Goal: Use online tool/utility: Use online tool/utility

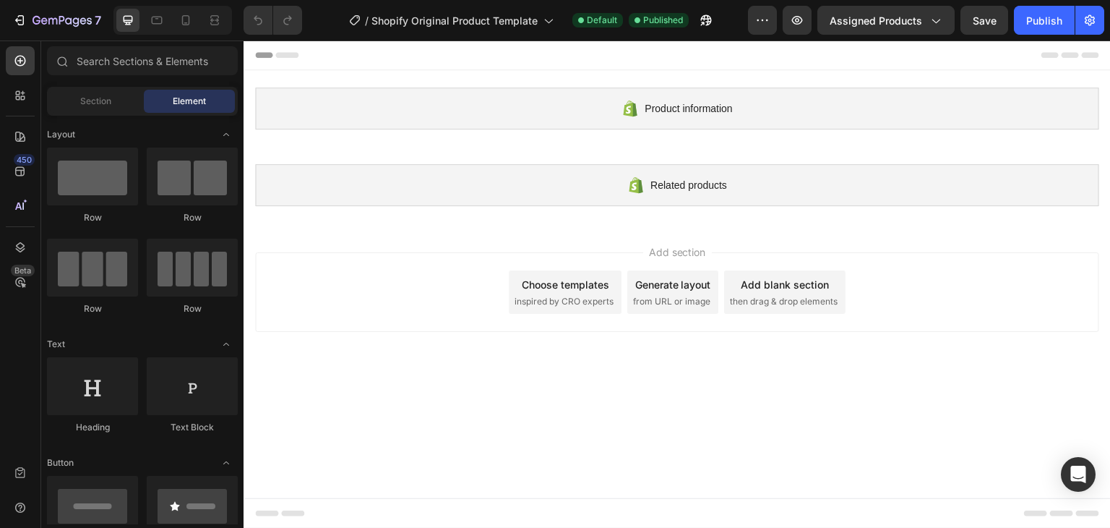
click at [535, 298] on span "inspired by CRO experts" at bounding box center [564, 301] width 99 height 13
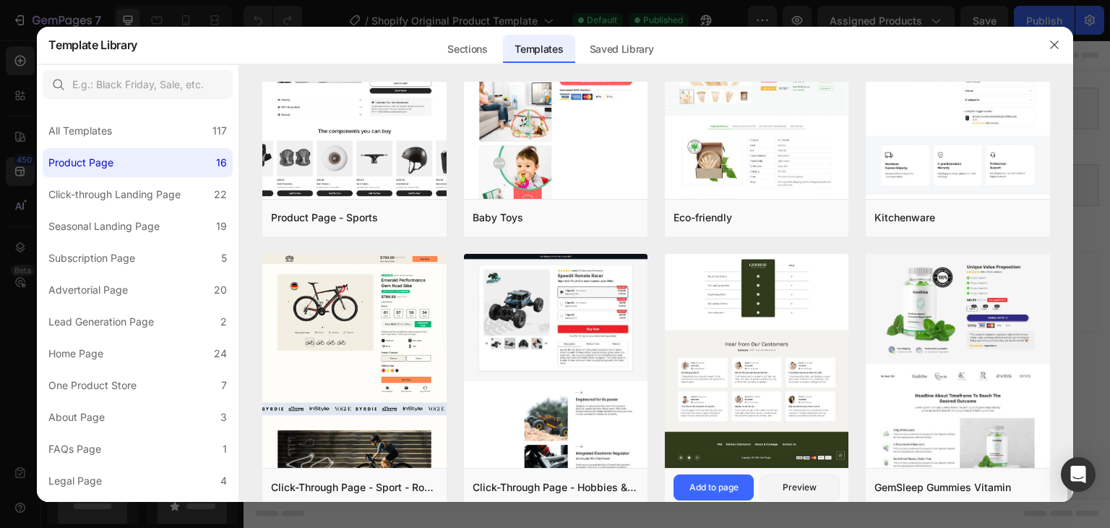
scroll to position [852, 0]
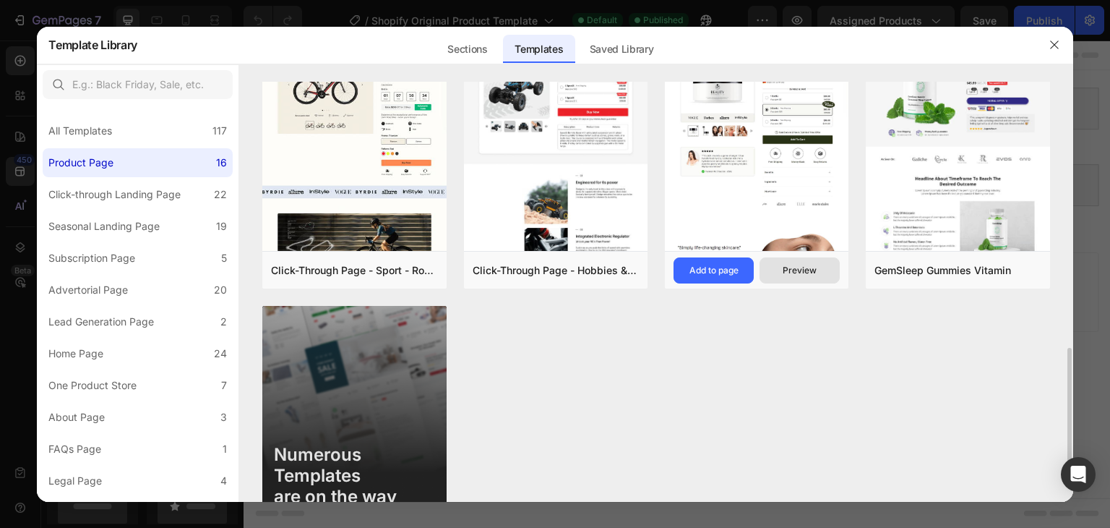
click at [802, 265] on div "Preview" at bounding box center [800, 270] width 34 height 13
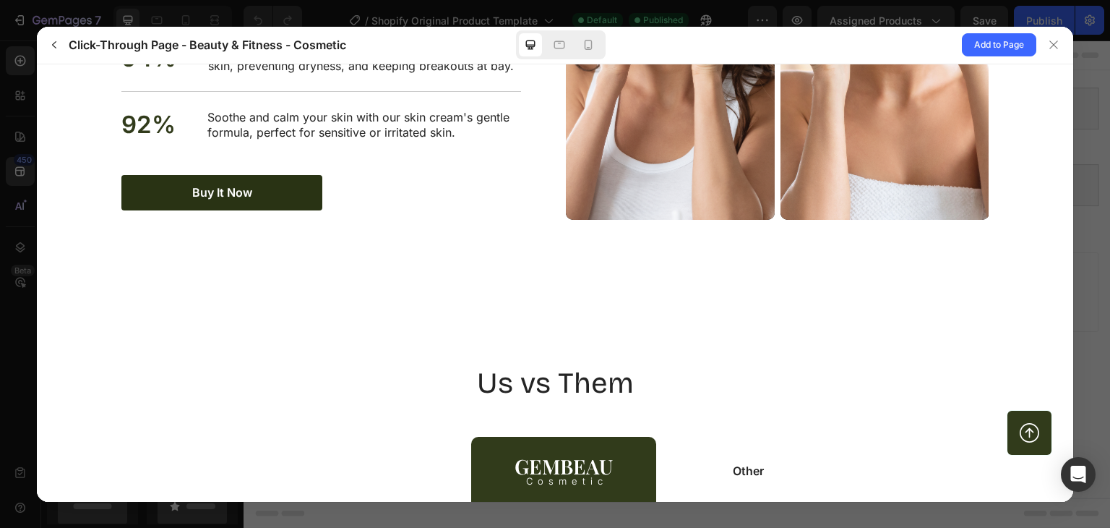
scroll to position [2602, 0]
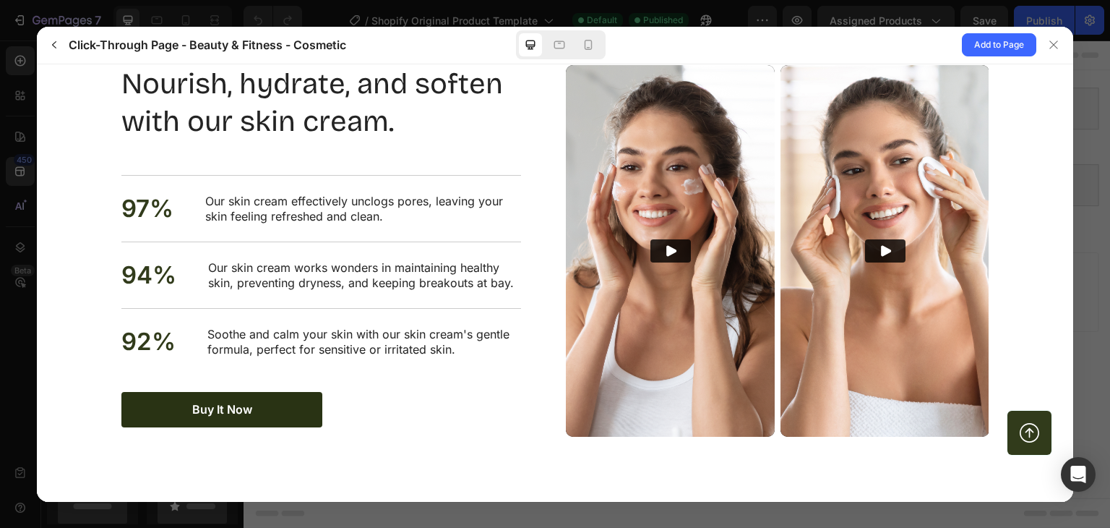
click at [664, 244] on icon "Play" at bounding box center [671, 250] width 14 height 14
click at [678, 244] on button "Play" at bounding box center [671, 250] width 40 height 23
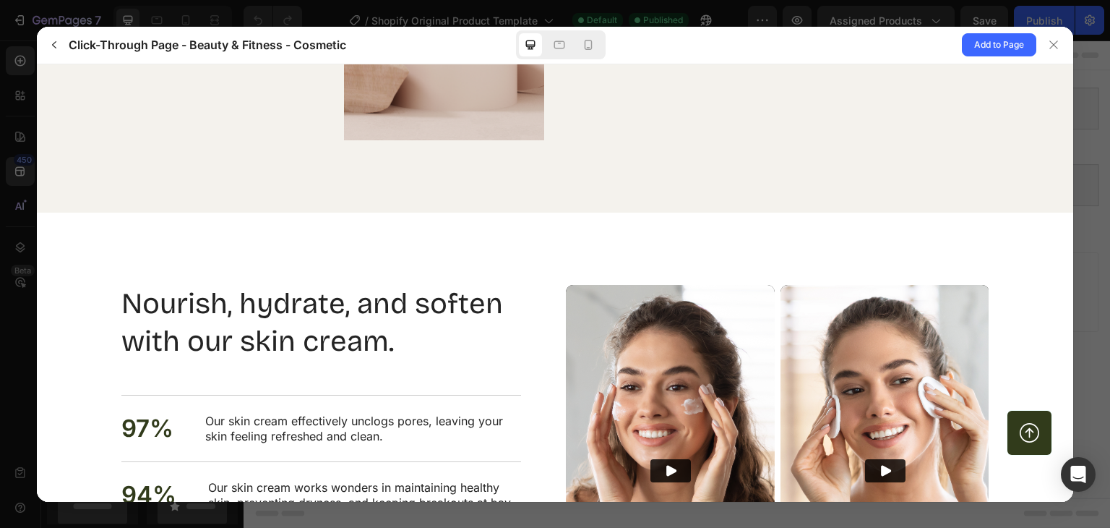
scroll to position [2021, 0]
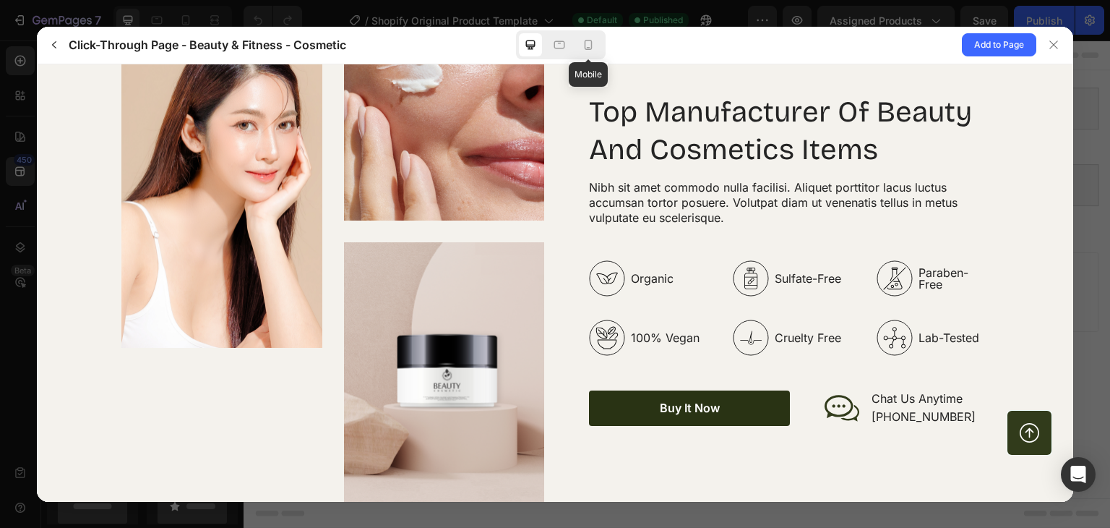
click at [592, 43] on icon at bounding box center [588, 45] width 14 height 14
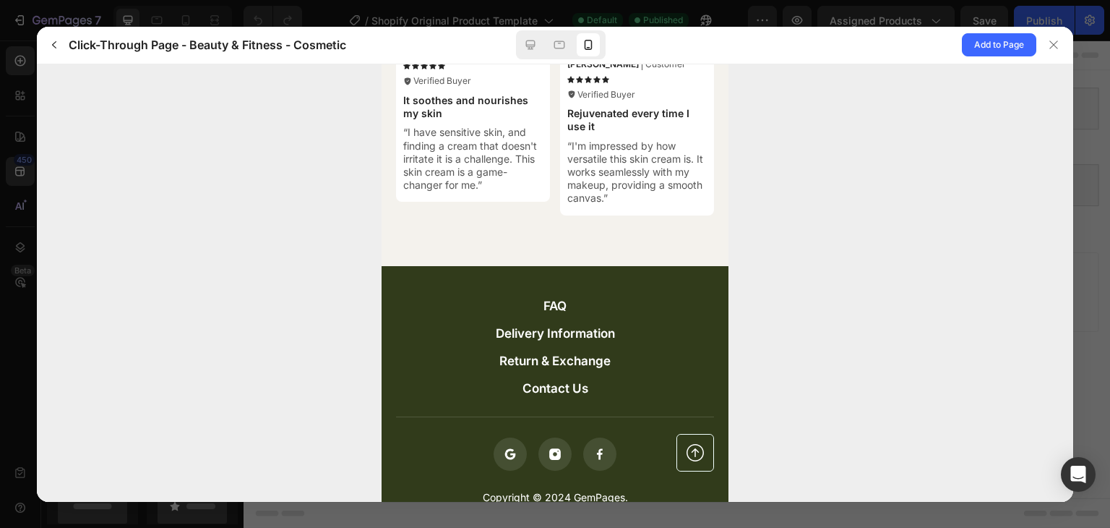
scroll to position [5421, 0]
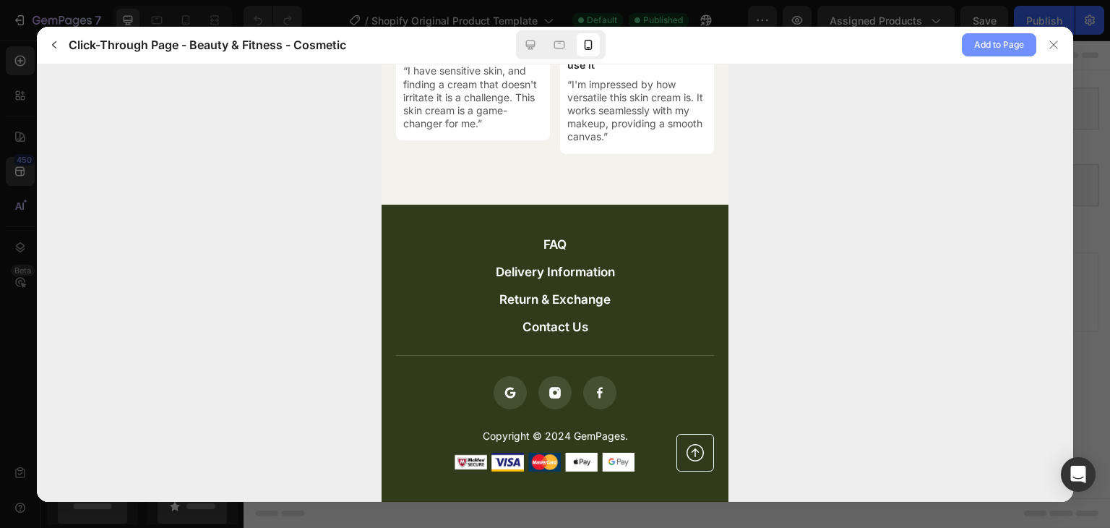
click at [983, 39] on span "Add to Page" at bounding box center [999, 44] width 50 height 17
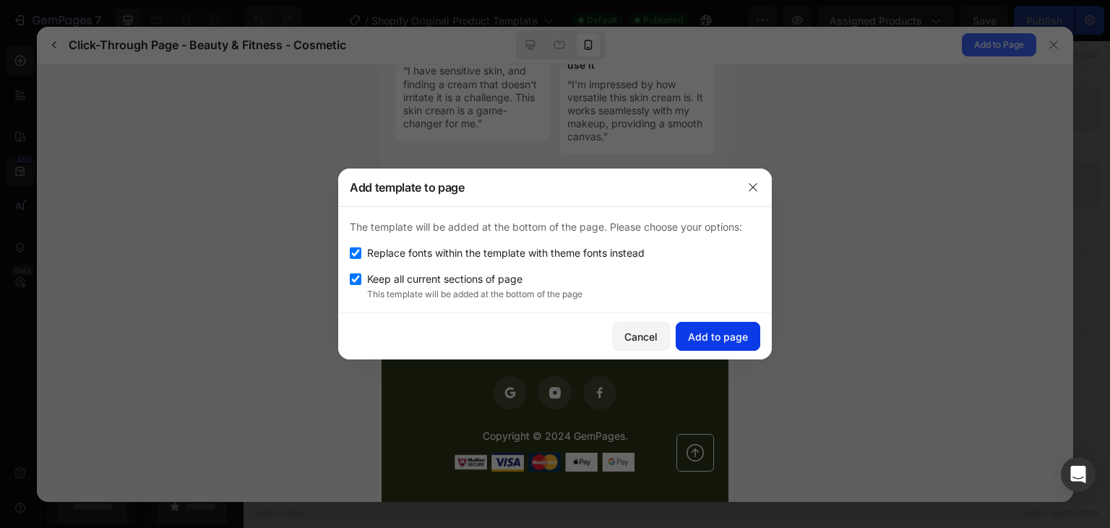
drag, startPoint x: 734, startPoint y: 327, endPoint x: 743, endPoint y: 323, distance: 10.3
click at [734, 329] on div "Add to page" at bounding box center [718, 336] width 60 height 15
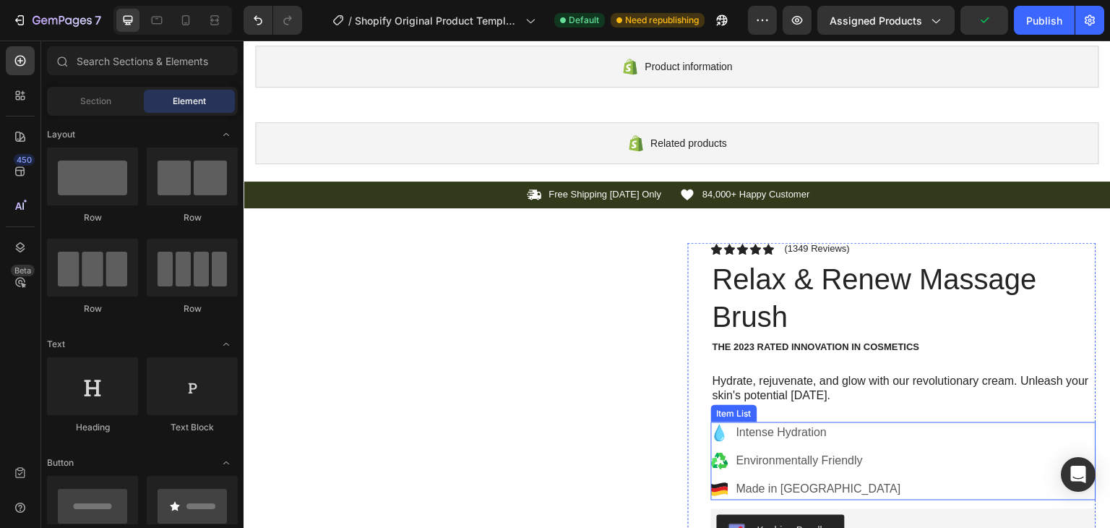
scroll to position [0, 0]
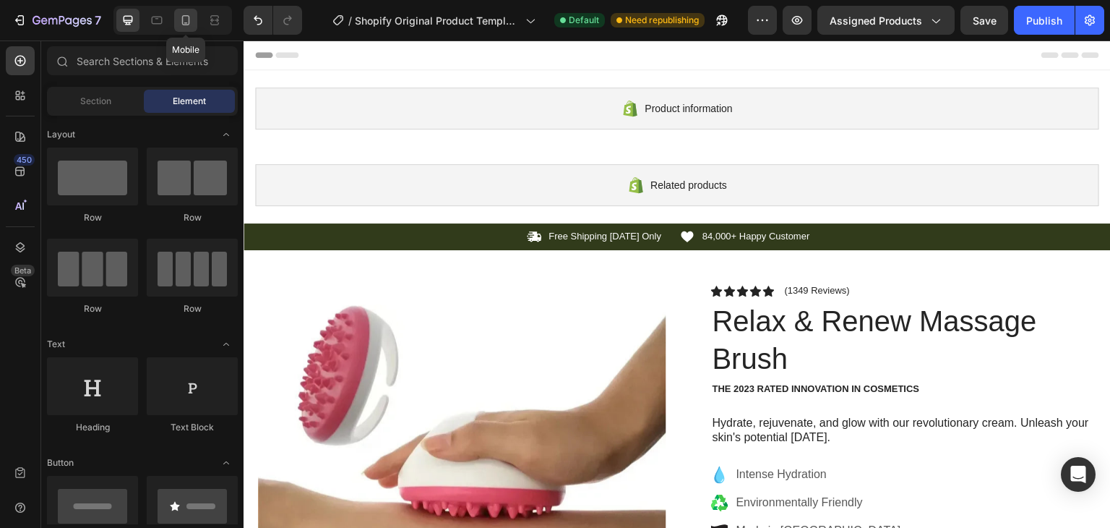
click at [181, 19] on icon at bounding box center [186, 20] width 14 height 14
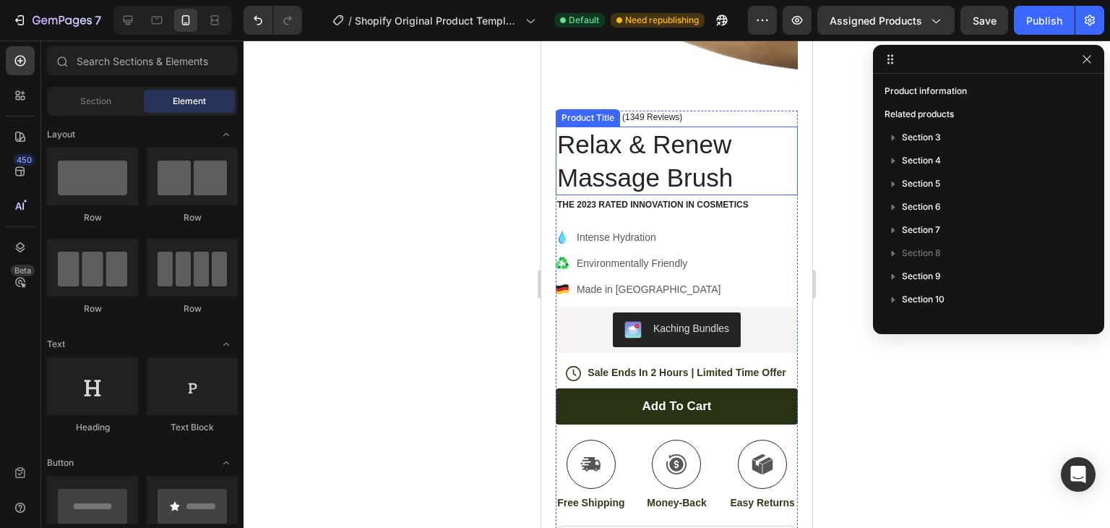
scroll to position [506, 0]
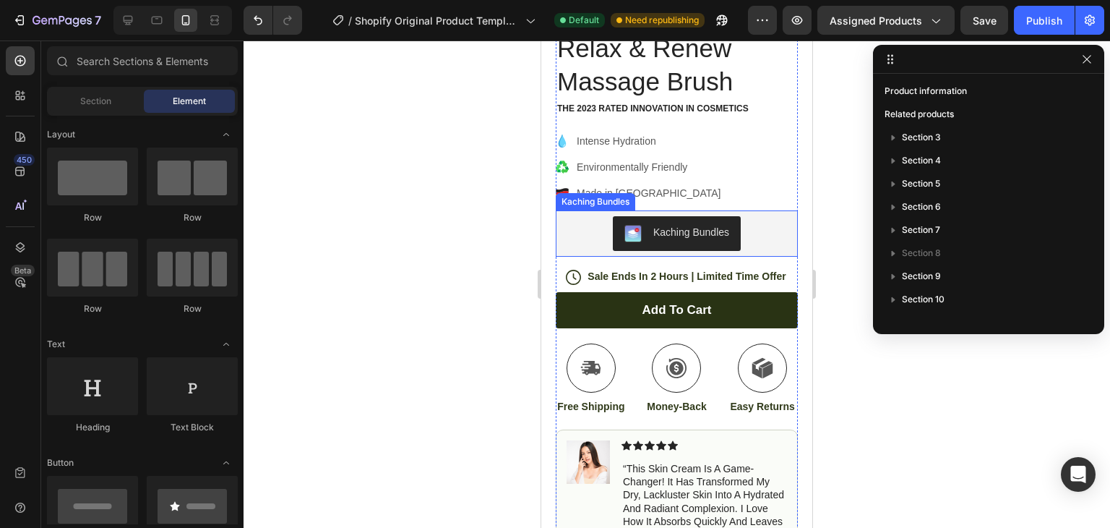
click at [700, 225] on div "Kaching Bundles" at bounding box center [691, 232] width 76 height 15
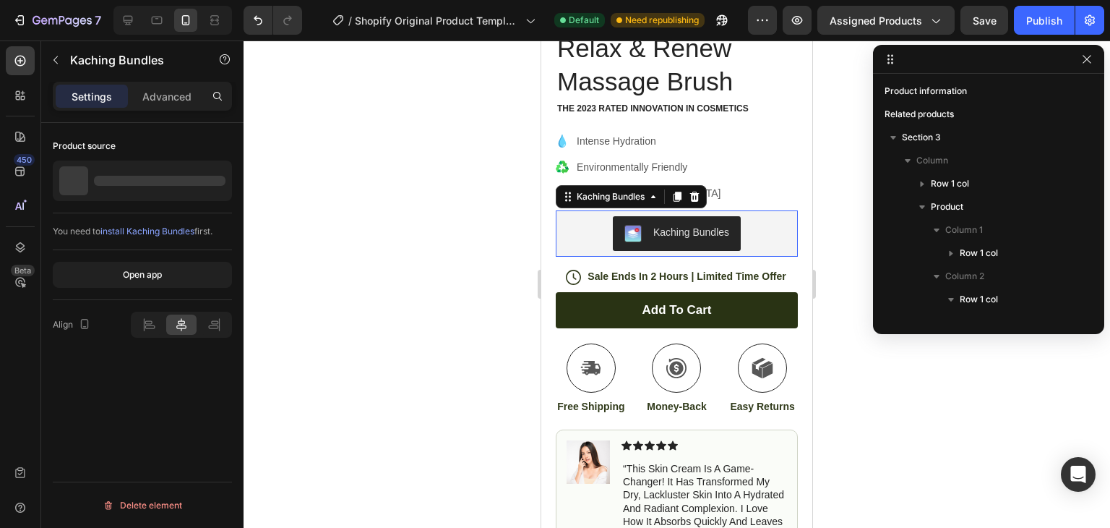
scroll to position [273, 0]
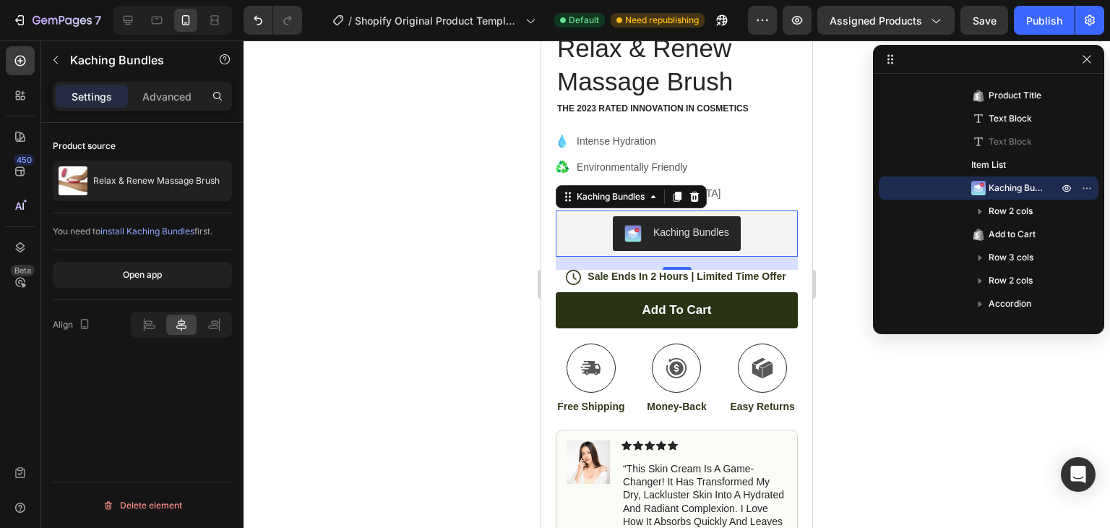
click at [708, 225] on div "Kaching Bundles" at bounding box center [691, 232] width 76 height 15
click at [992, 187] on span "Kaching Bundles" at bounding box center [1016, 188] width 55 height 14
click at [656, 191] on div "Kaching Bundles" at bounding box center [610, 196] width 103 height 17
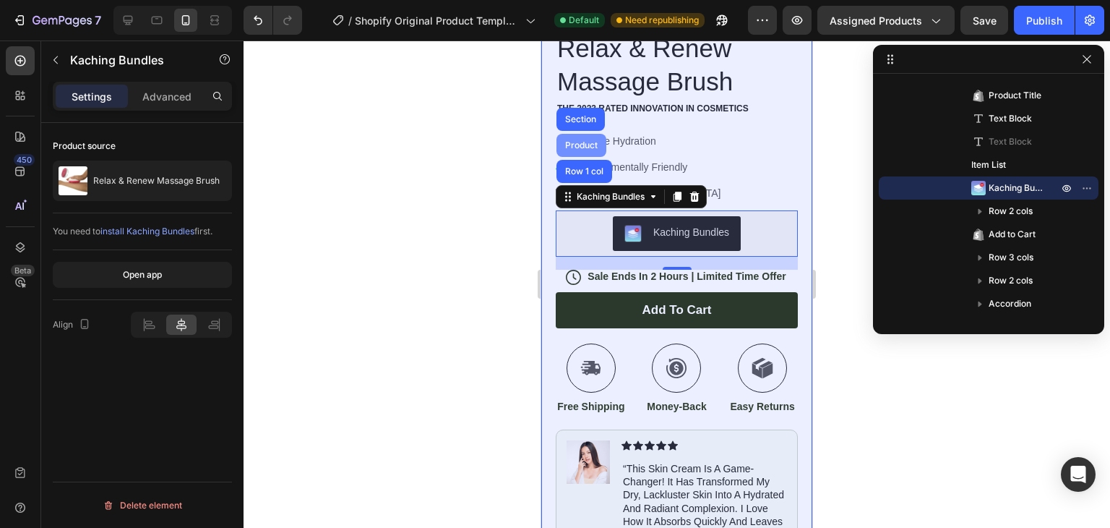
click at [599, 139] on div "Product" at bounding box center [582, 145] width 50 height 23
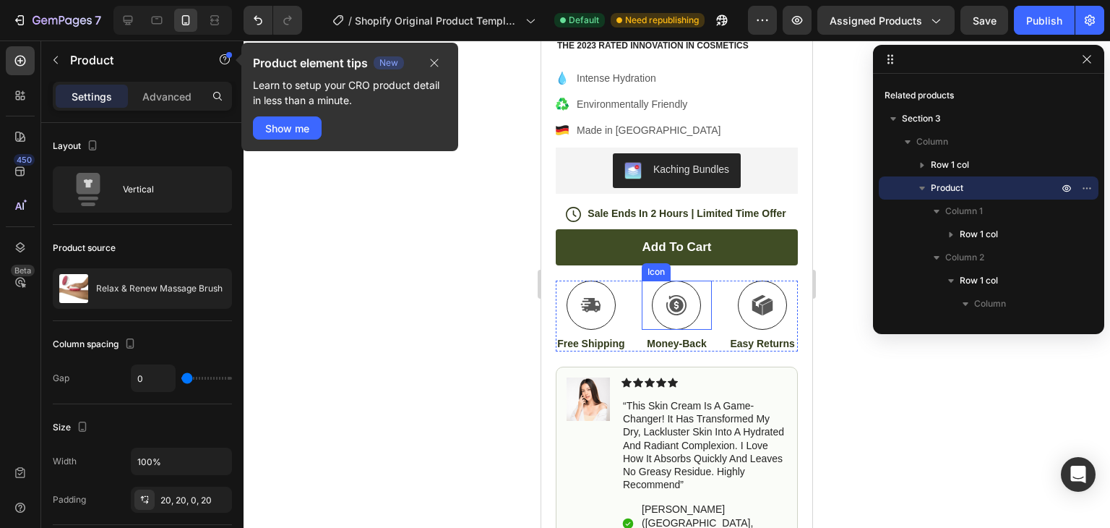
scroll to position [578, 0]
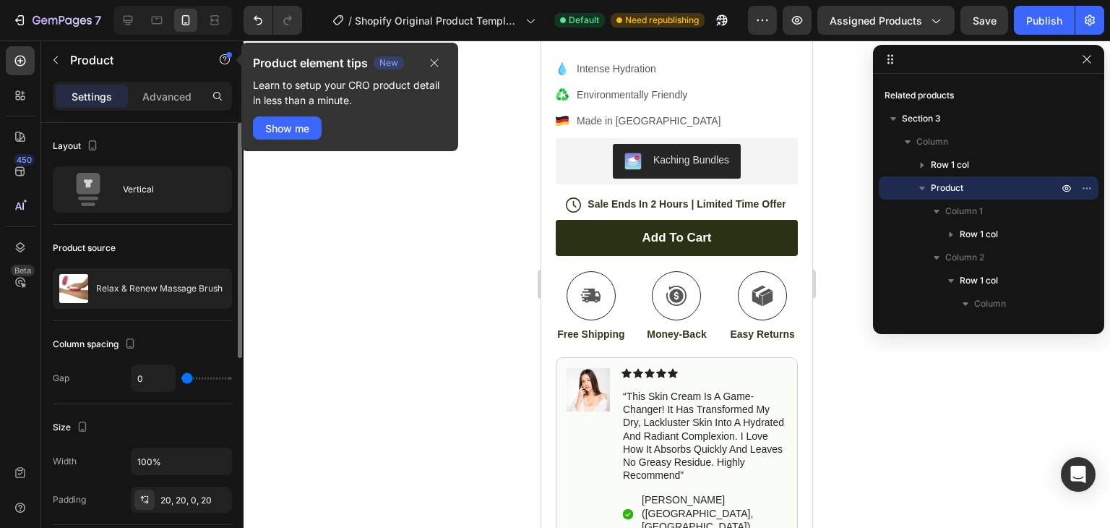
type input "12"
type input "18"
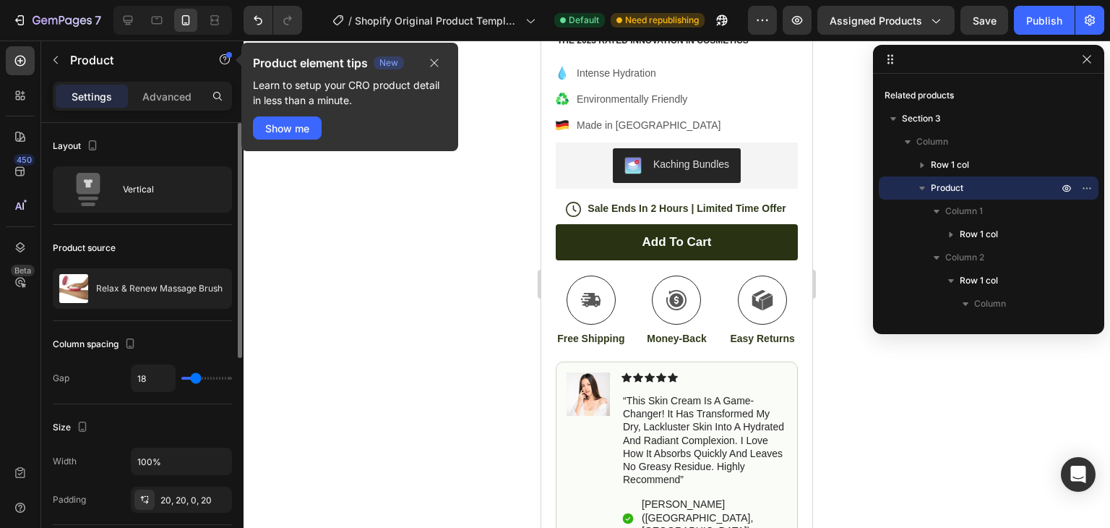
type input "20"
type input "26"
type input "39"
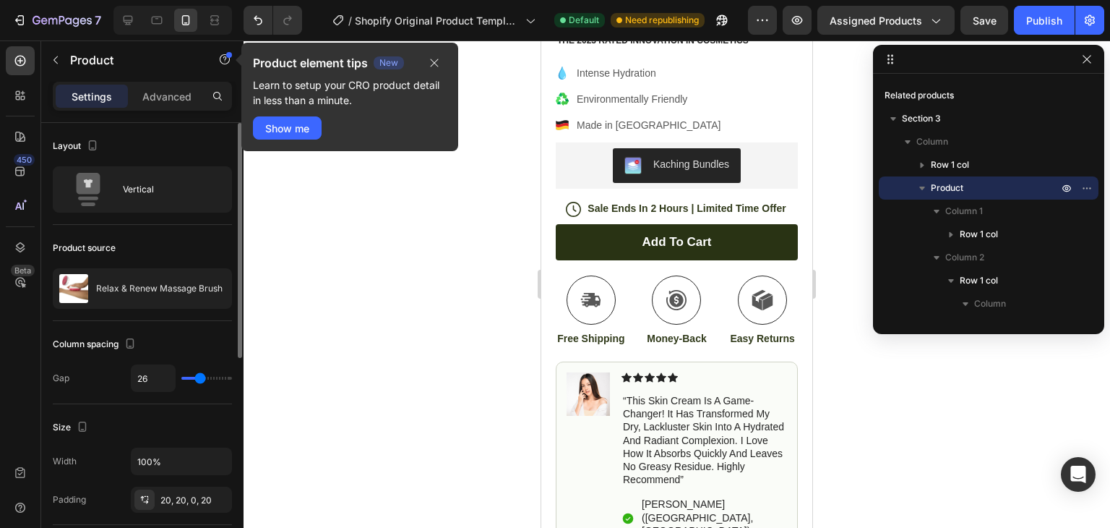
type input "39"
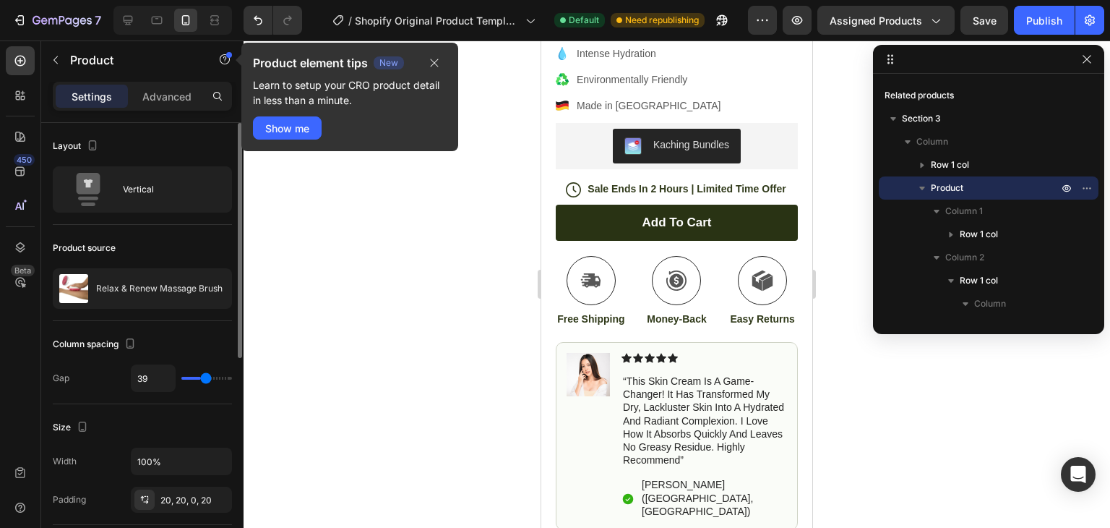
type input "47"
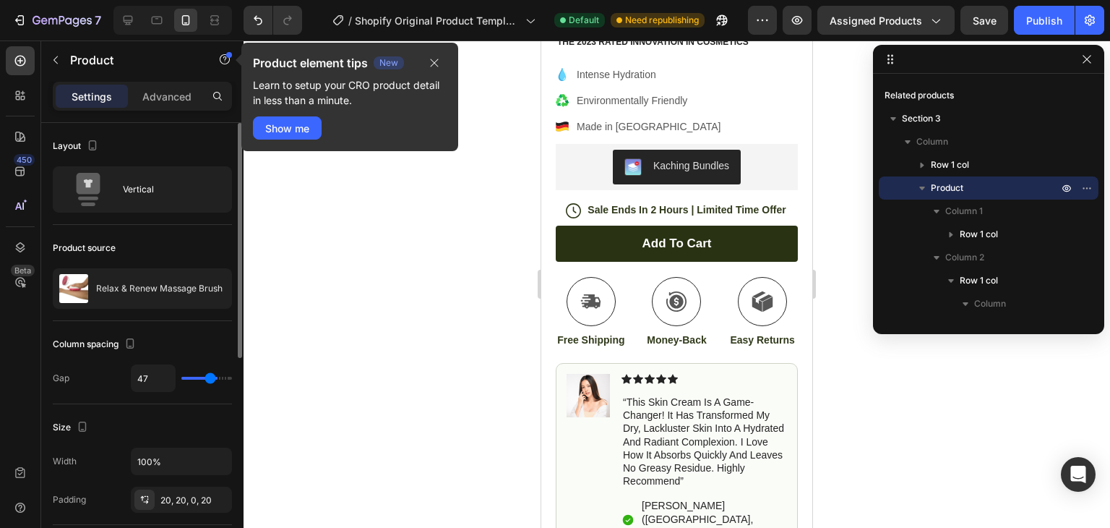
type input "55"
type input "71"
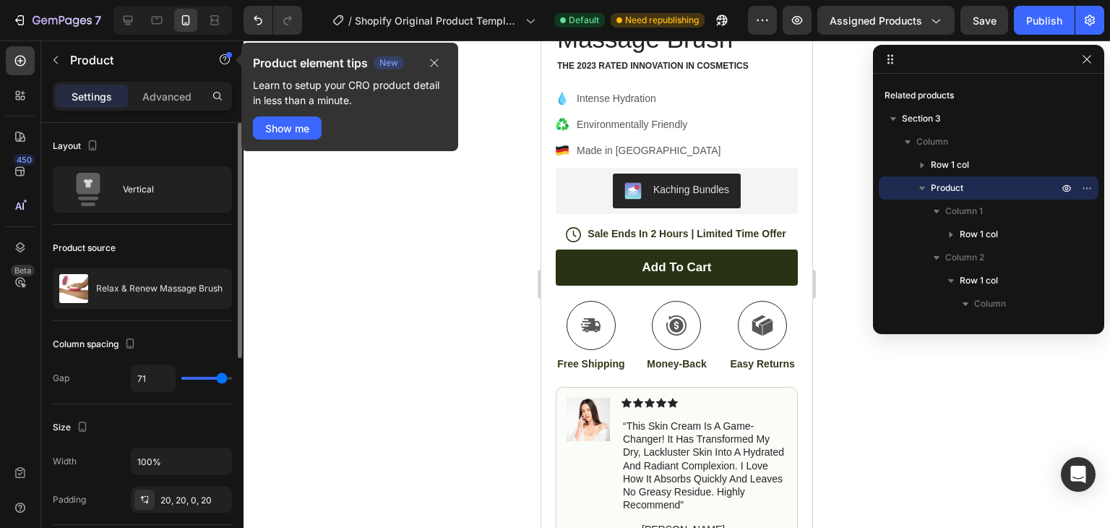
type input "80"
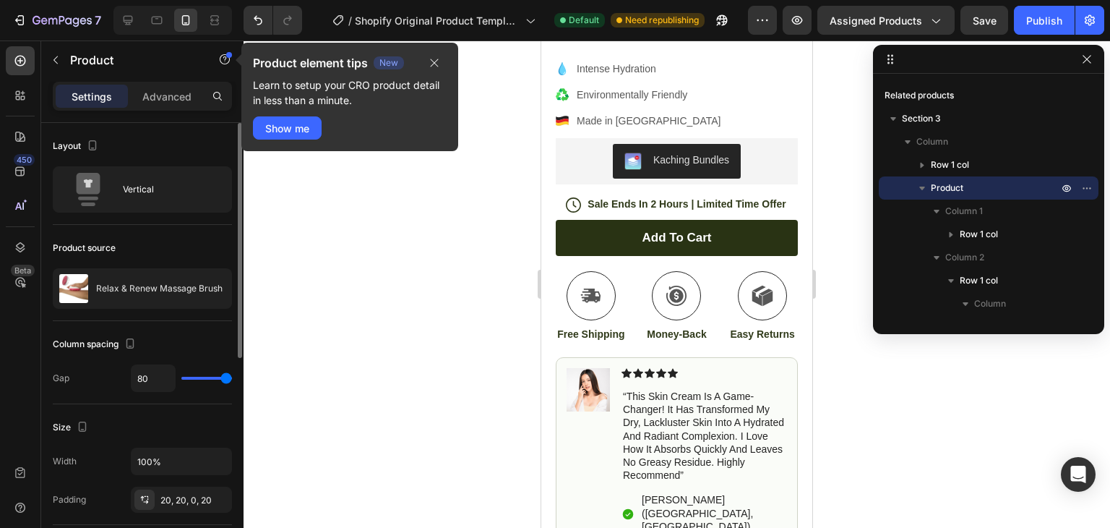
type input "7"
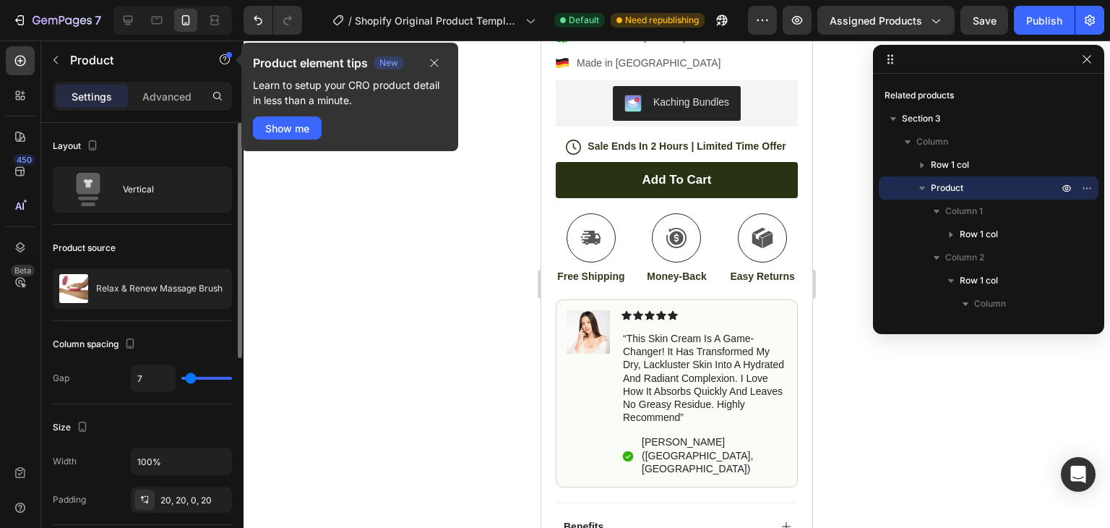
type input "0"
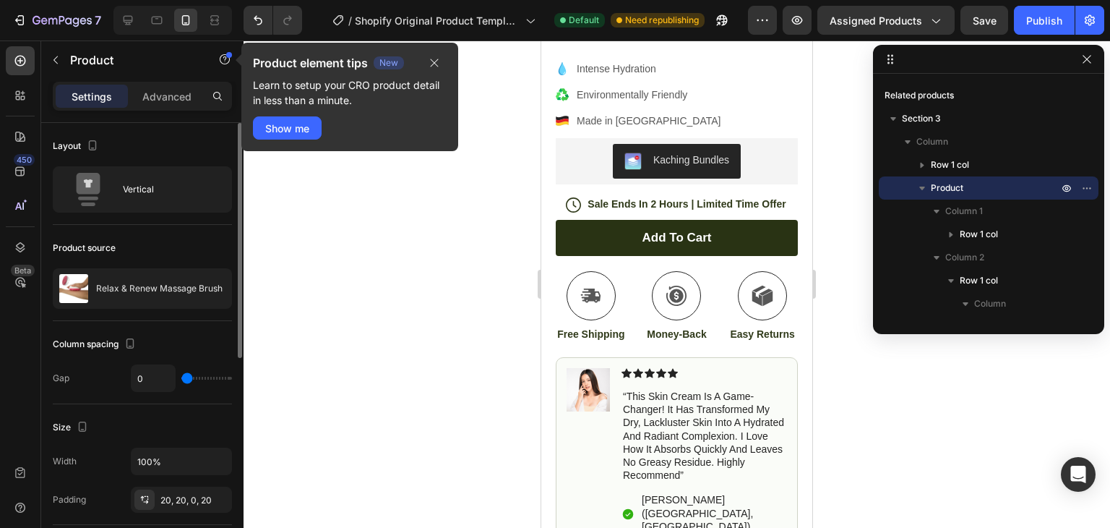
drag, startPoint x: 189, startPoint y: 374, endPoint x: 162, endPoint y: 381, distance: 27.5
click at [181, 379] on input "range" at bounding box center [206, 378] width 51 height 3
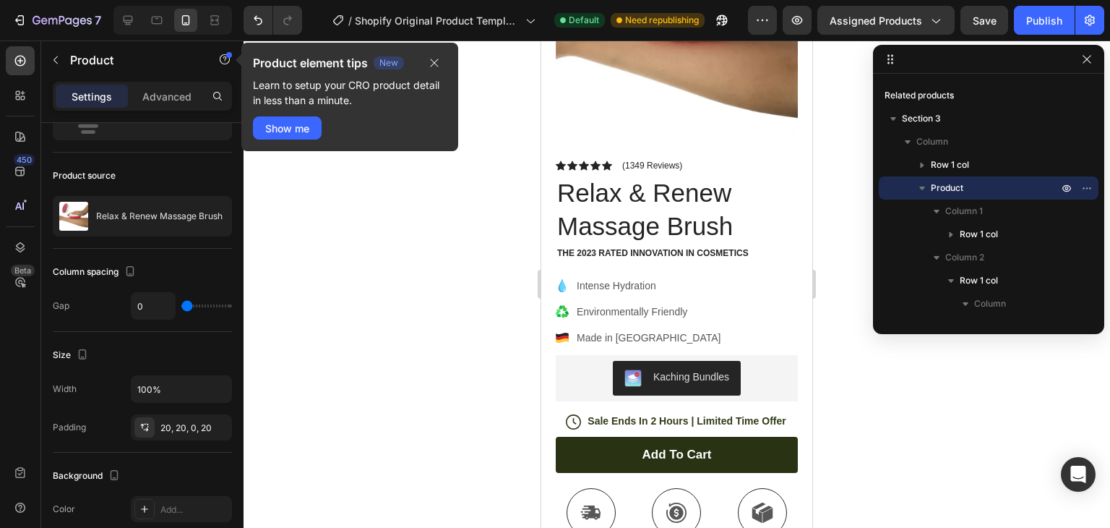
scroll to position [0, 0]
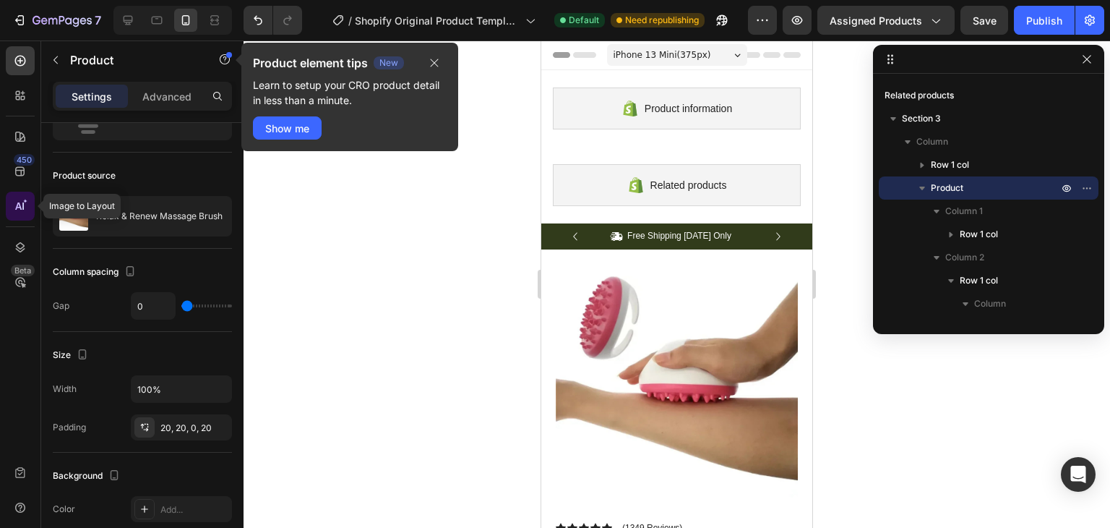
click at [17, 210] on icon at bounding box center [20, 206] width 14 height 14
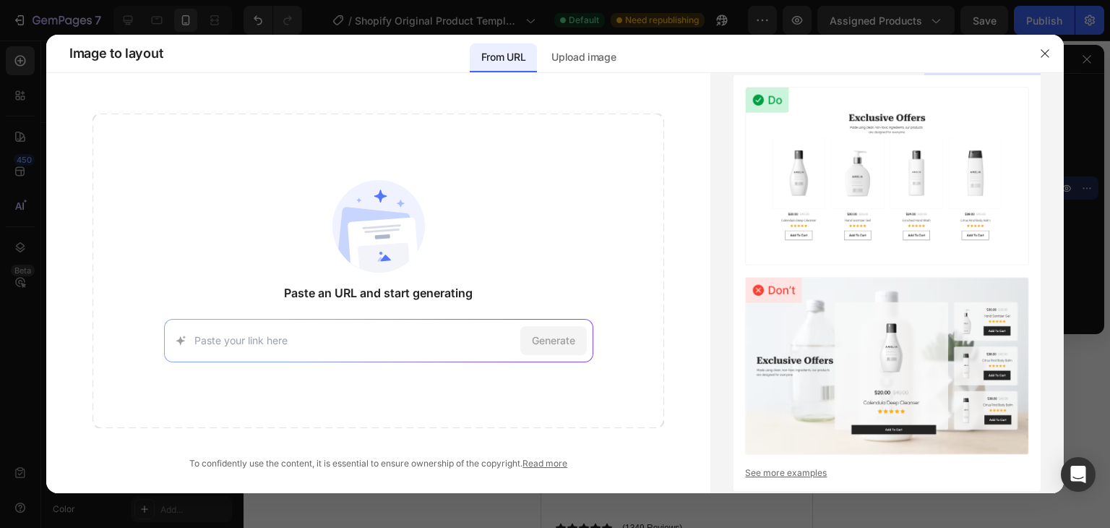
click at [288, 330] on div "Generate" at bounding box center [378, 340] width 429 height 43
click at [280, 334] on input at bounding box center [354, 340] width 320 height 15
paste input "[URL][DOMAIN_NAME]"
type input "[URL][DOMAIN_NAME]"
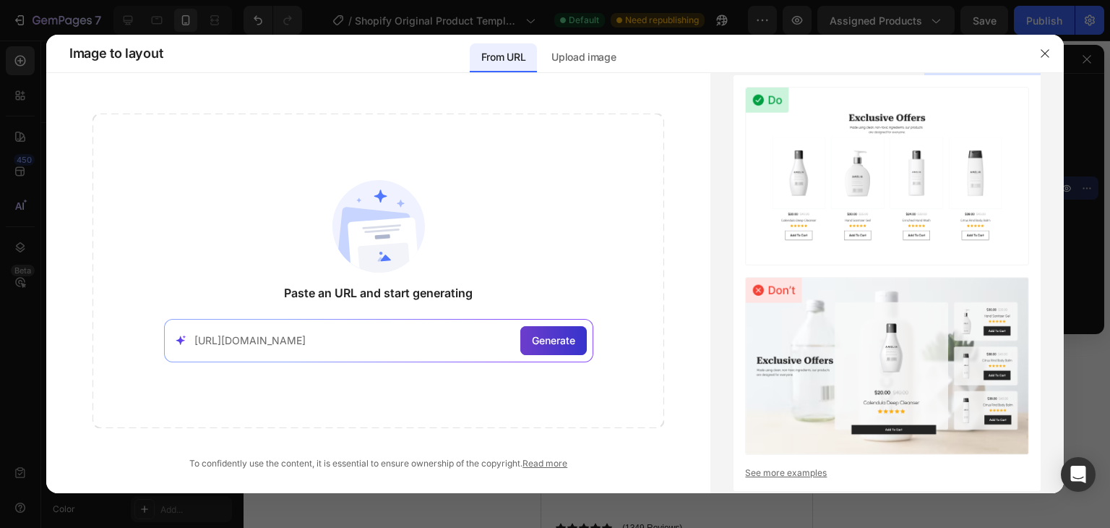
click at [0, 0] on span "Generate" at bounding box center [0, 0] width 0 height 0
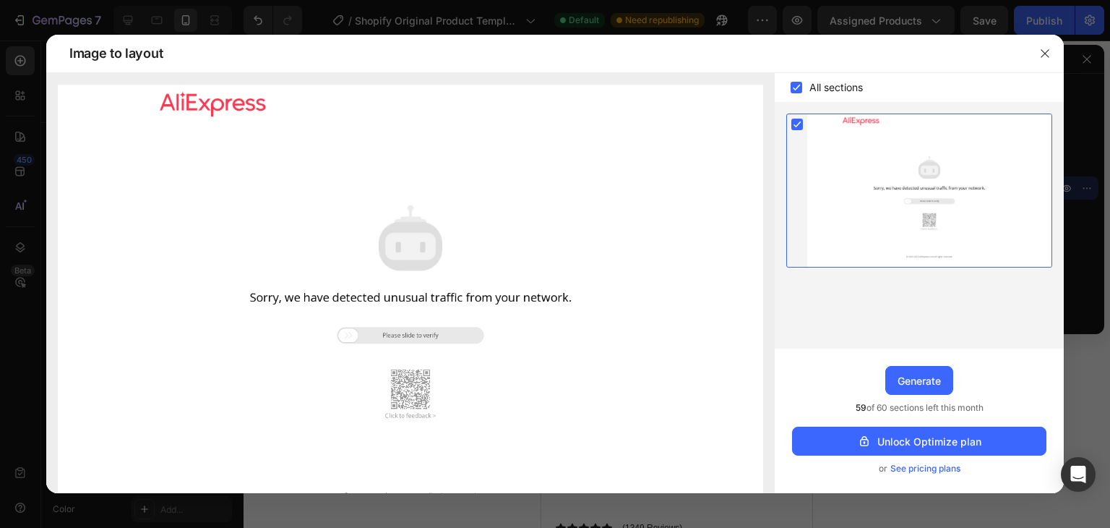
drag, startPoint x: 348, startPoint y: 335, endPoint x: 495, endPoint y: 340, distance: 147.6
click at [495, 340] on img at bounding box center [410, 305] width 705 height 440
drag, startPoint x: 347, startPoint y: 335, endPoint x: 564, endPoint y: 353, distance: 217.5
click at [564, 353] on img at bounding box center [410, 305] width 705 height 440
click at [406, 412] on img at bounding box center [410, 305] width 705 height 440
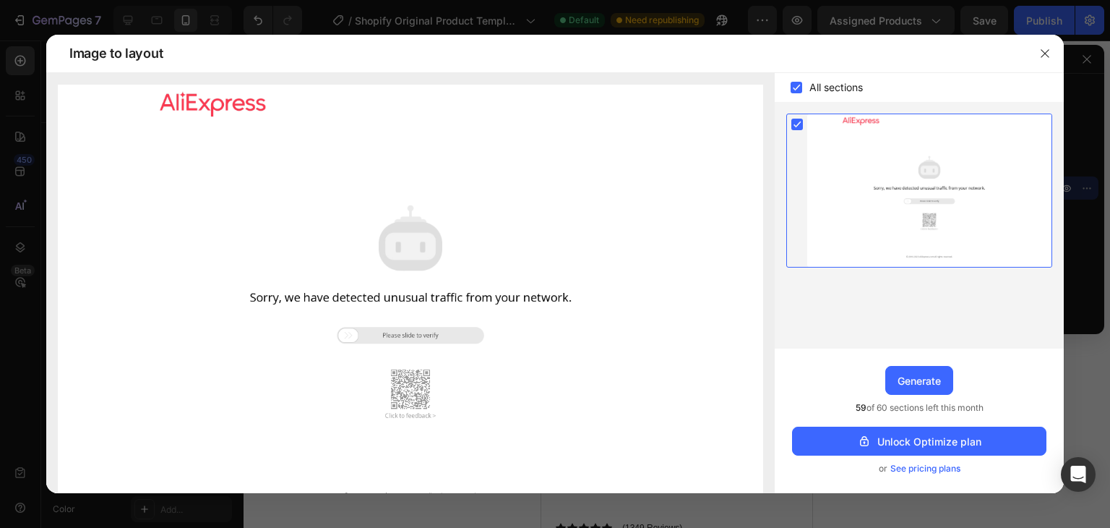
drag, startPoint x: 370, startPoint y: 337, endPoint x: 427, endPoint y: 335, distance: 57.1
click at [426, 335] on img at bounding box center [410, 305] width 705 height 440
click at [874, 134] on div at bounding box center [929, 190] width 244 height 153
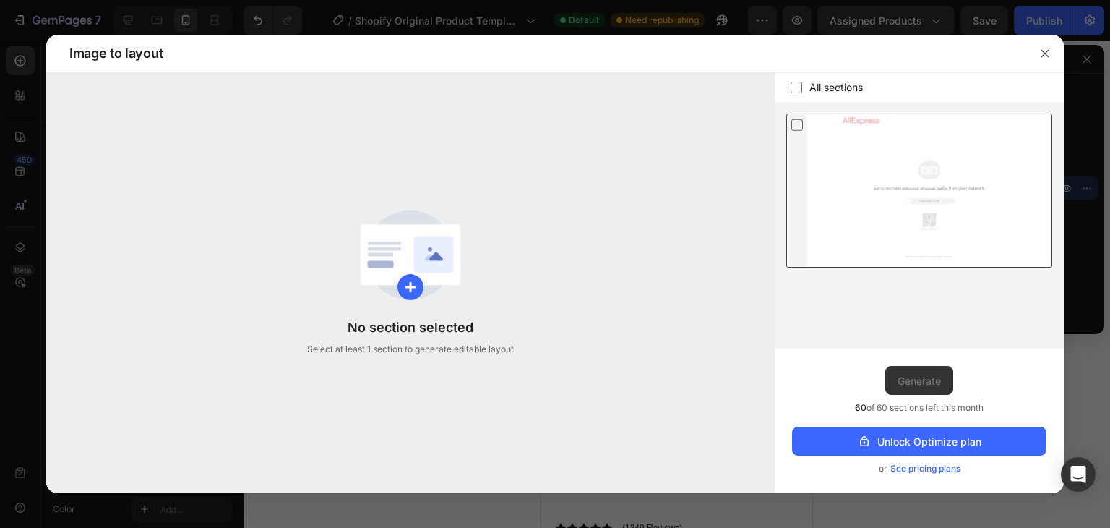
click at [883, 131] on div at bounding box center [929, 190] width 244 height 153
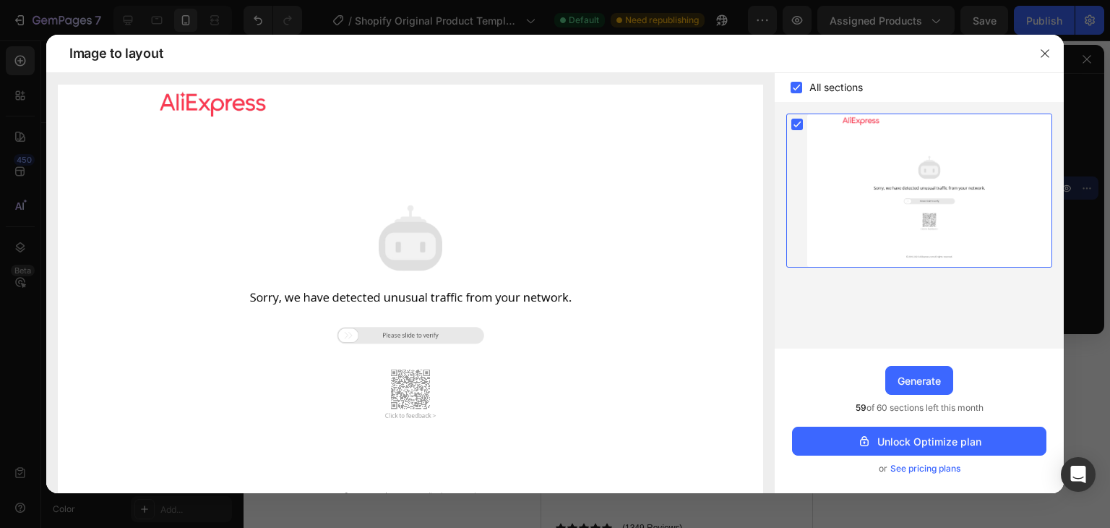
click at [883, 131] on div at bounding box center [929, 190] width 244 height 153
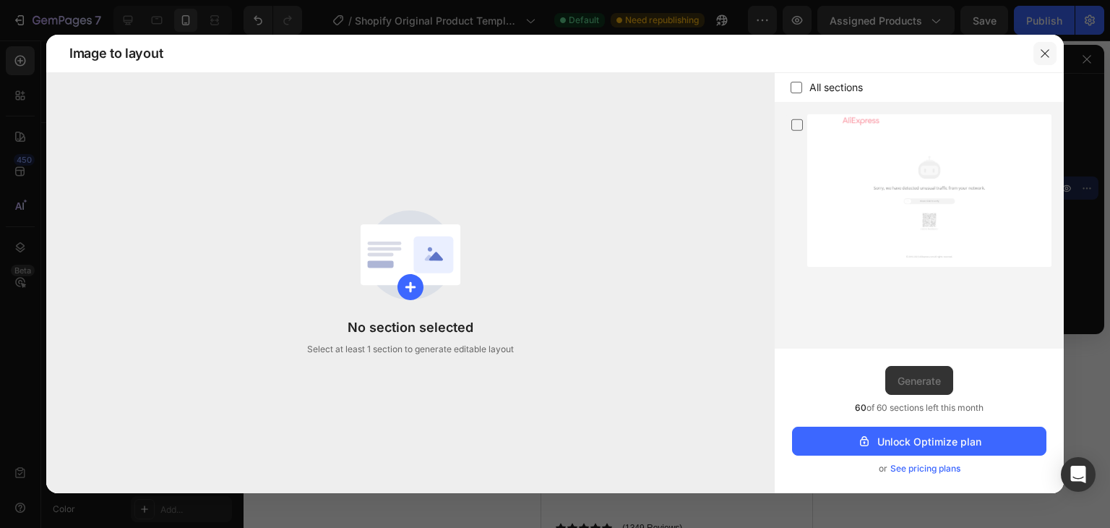
click at [1043, 53] on icon "button" at bounding box center [1045, 54] width 12 height 12
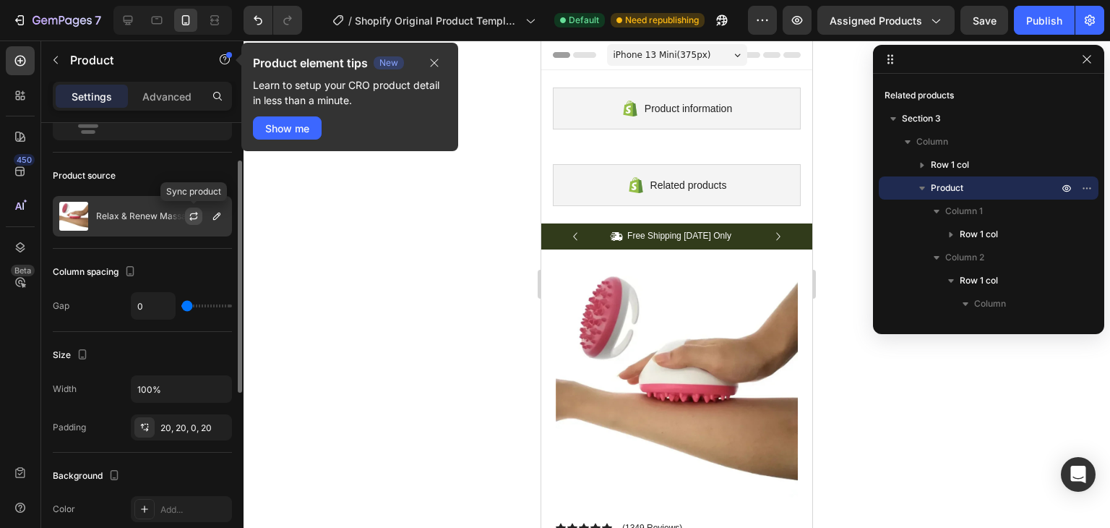
click at [194, 215] on icon "button" at bounding box center [194, 216] width 12 height 12
click at [437, 67] on icon "button" at bounding box center [435, 63] width 12 height 12
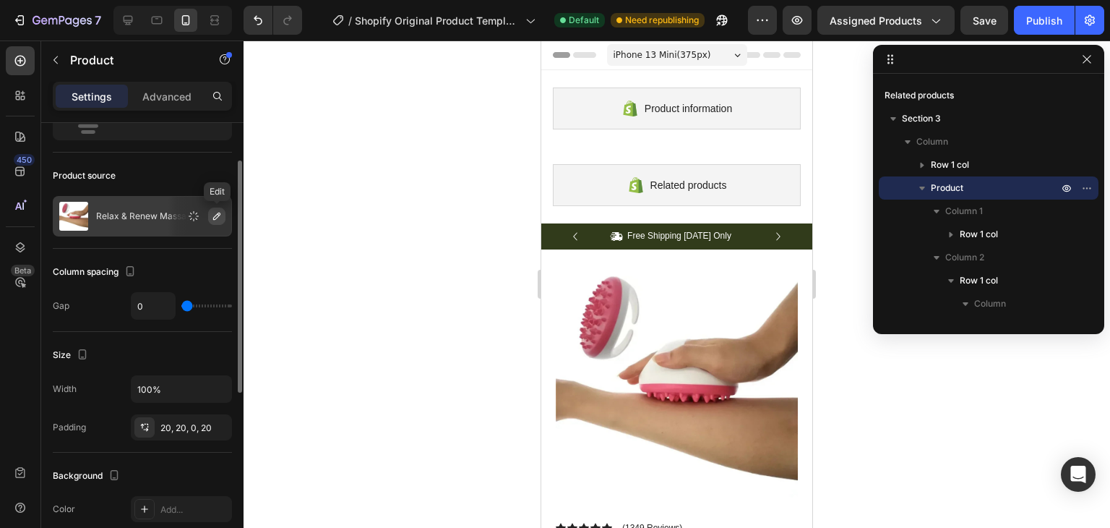
click at [220, 220] on icon "button" at bounding box center [217, 216] width 12 height 12
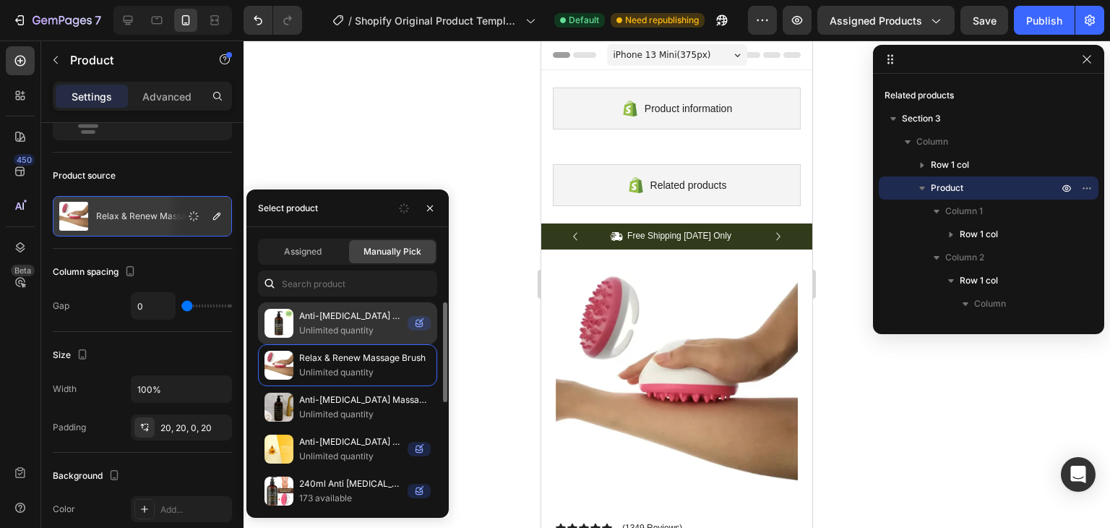
click at [343, 326] on p "Unlimited quantity" at bounding box center [350, 330] width 103 height 14
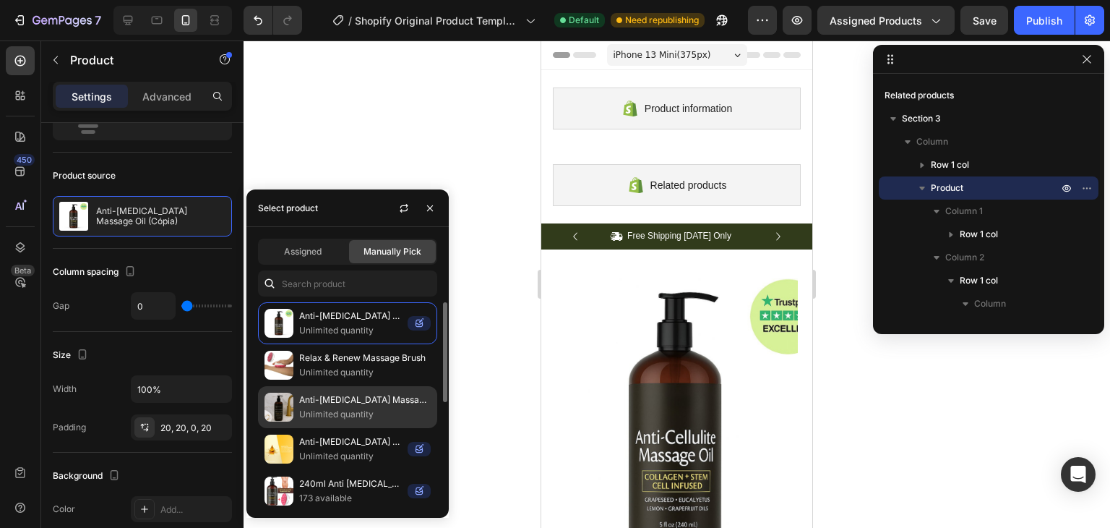
click at [359, 406] on p "Anti-[MEDICAL_DATA] Massage Oil" at bounding box center [365, 399] width 132 height 14
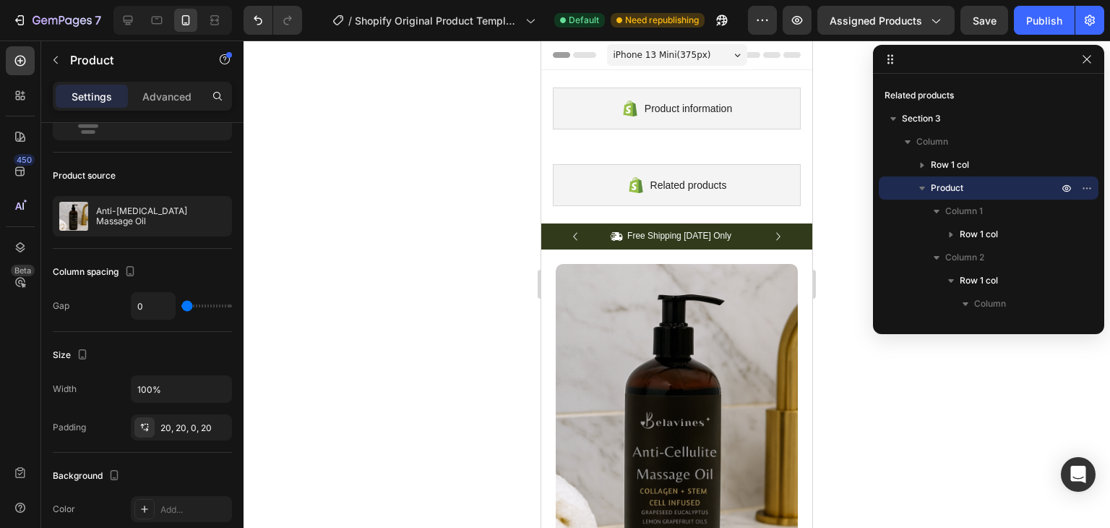
click at [420, 184] on div at bounding box center [677, 283] width 867 height 487
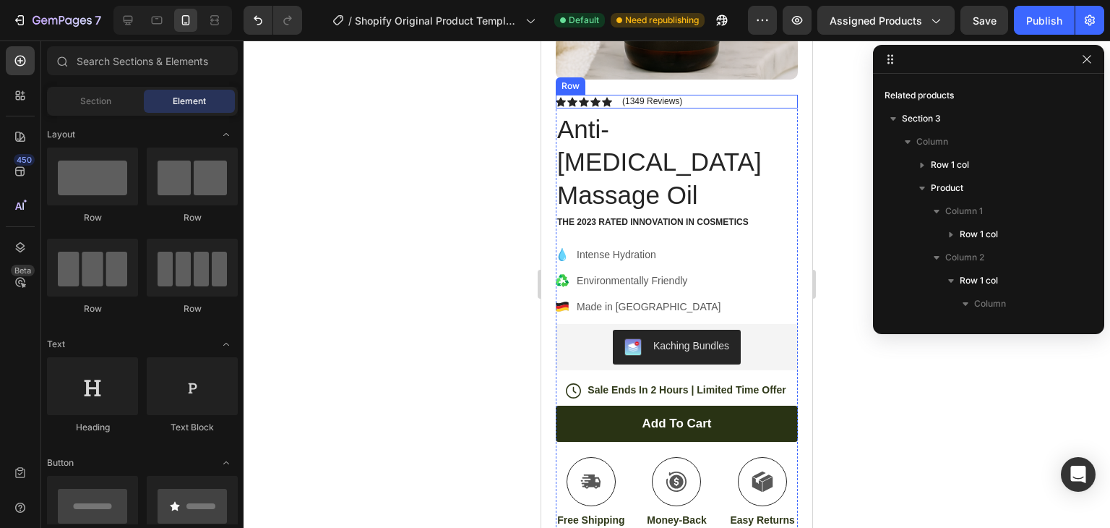
scroll to position [651, 0]
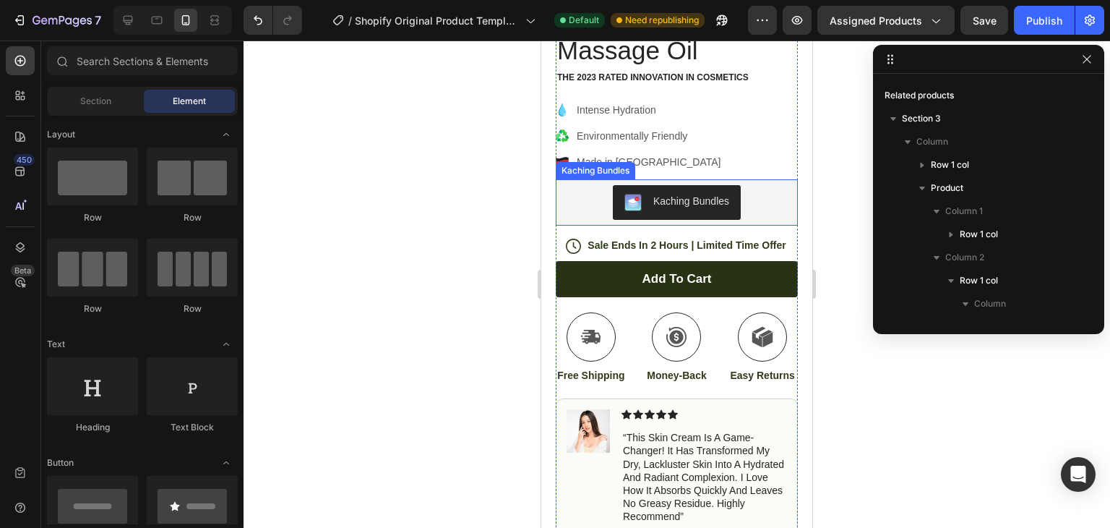
click at [678, 194] on div "Kaching Bundles" at bounding box center [691, 201] width 76 height 15
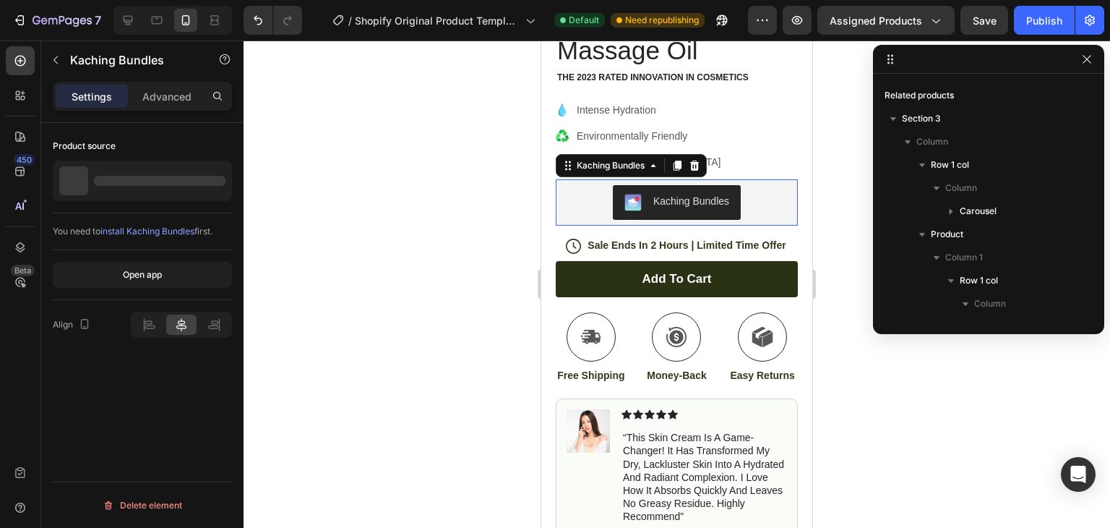
scroll to position [481, 0]
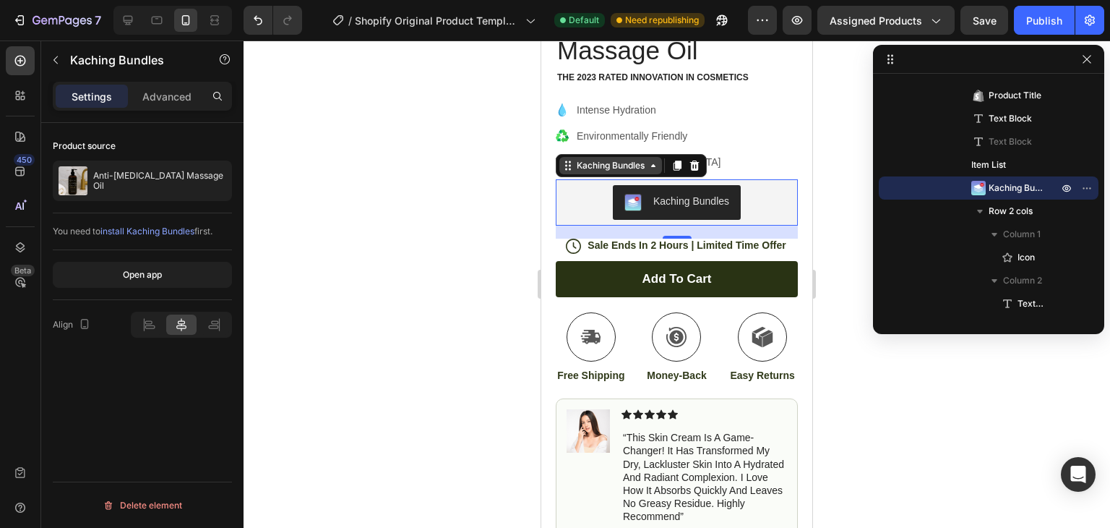
click at [633, 157] on div "Kaching Bundles" at bounding box center [610, 165] width 103 height 17
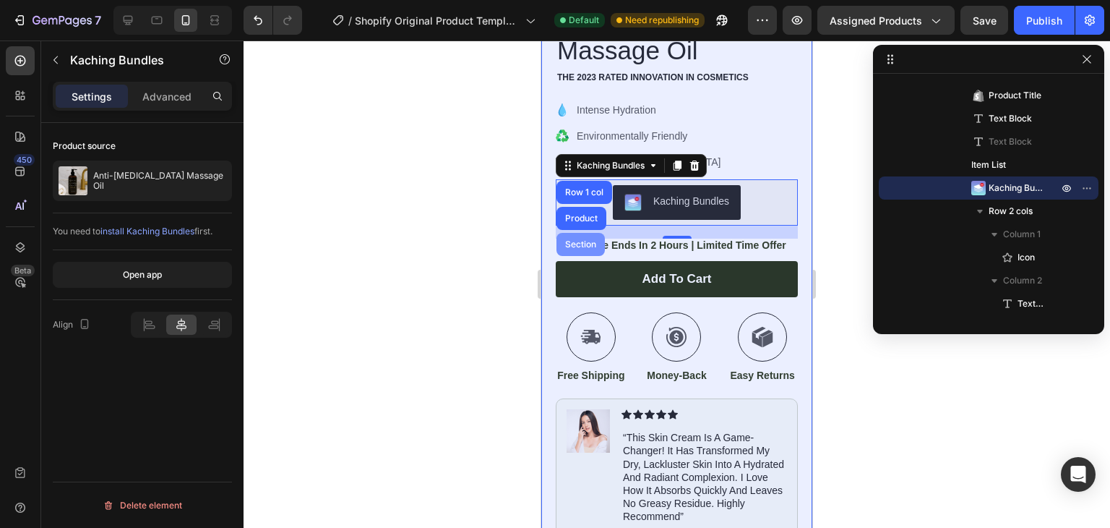
click at [593, 240] on div "Section" at bounding box center [580, 244] width 37 height 9
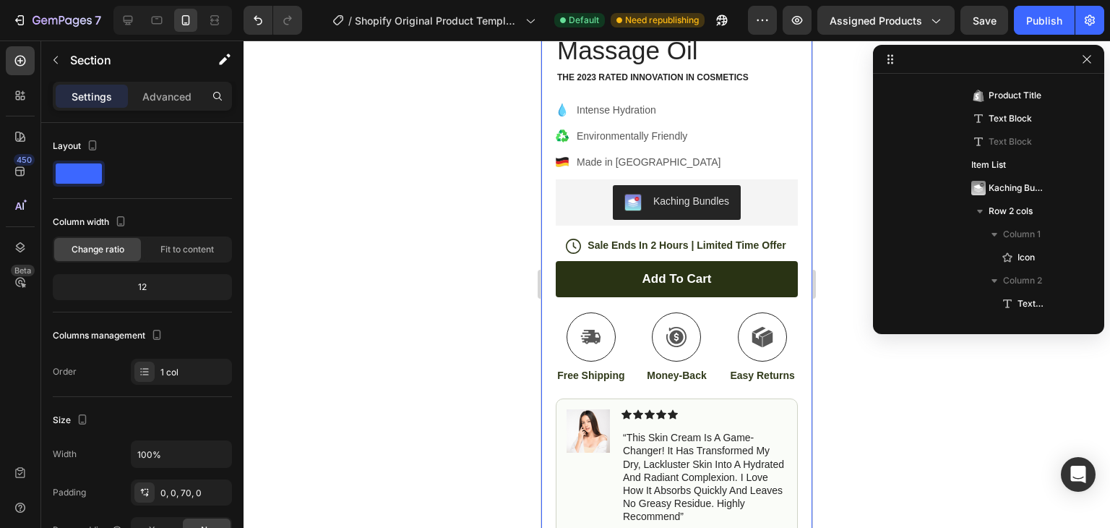
scroll to position [0, 0]
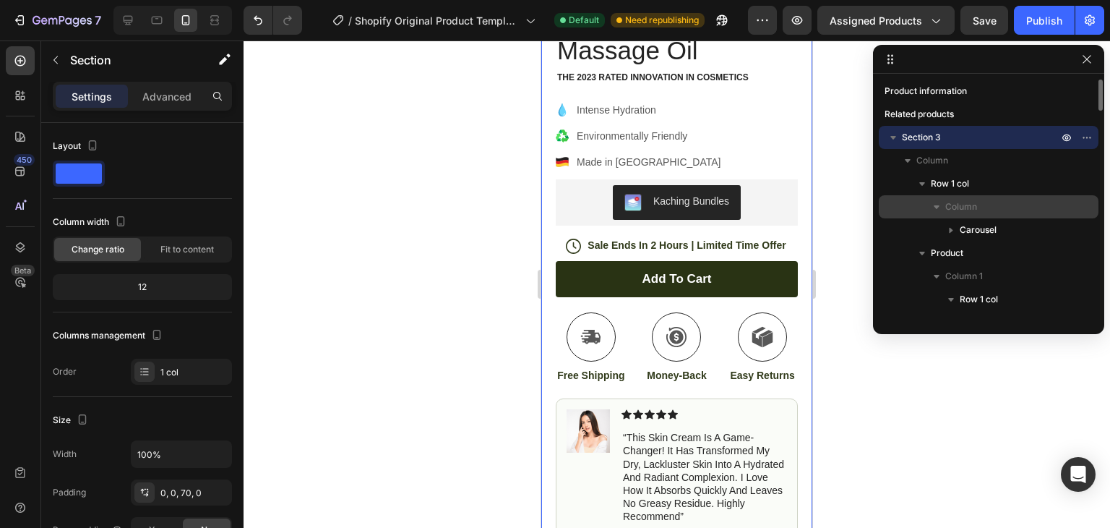
click at [988, 203] on p "Column" at bounding box center [1003, 207] width 116 height 14
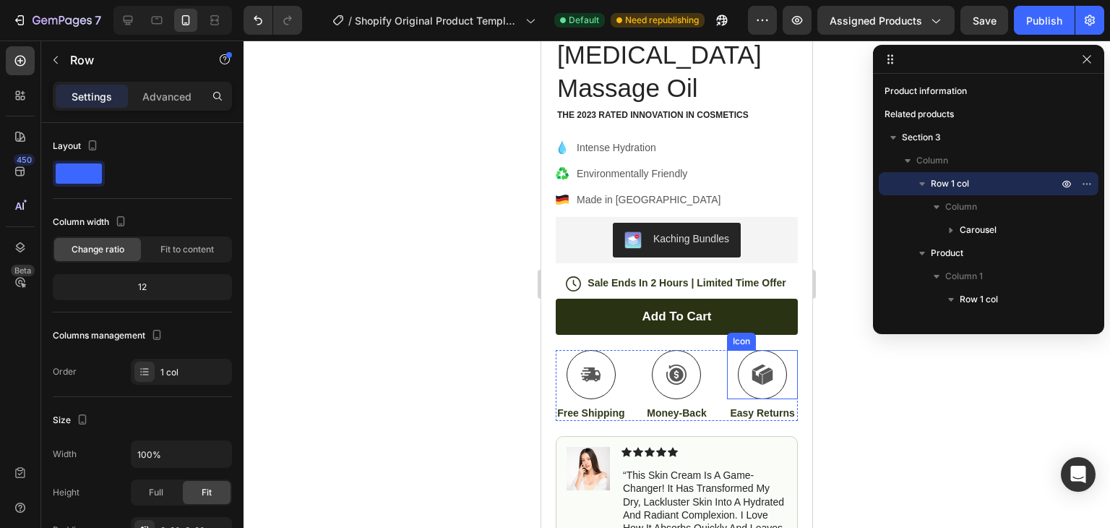
scroll to position [578, 0]
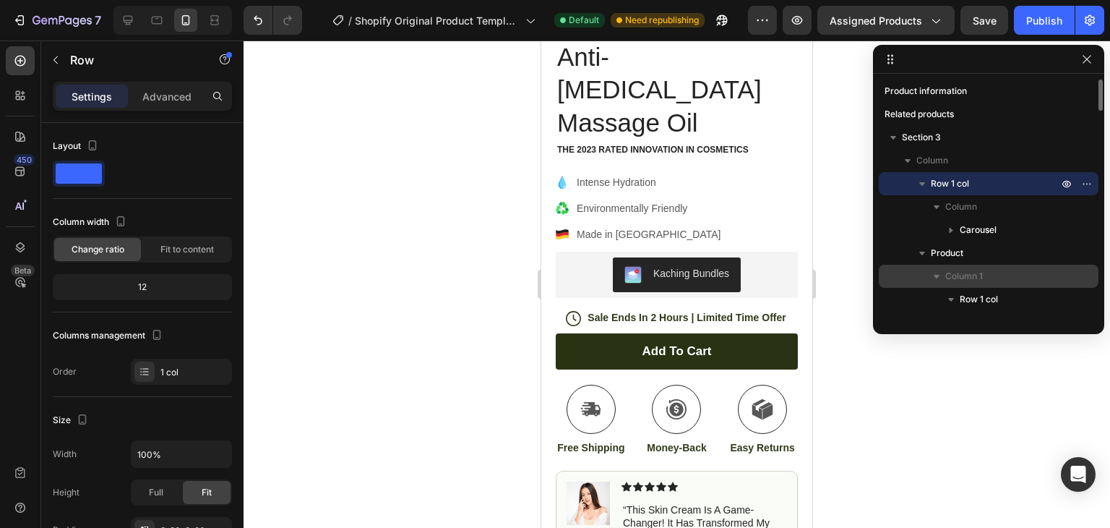
click at [973, 269] on span "Column 1" at bounding box center [964, 276] width 38 height 14
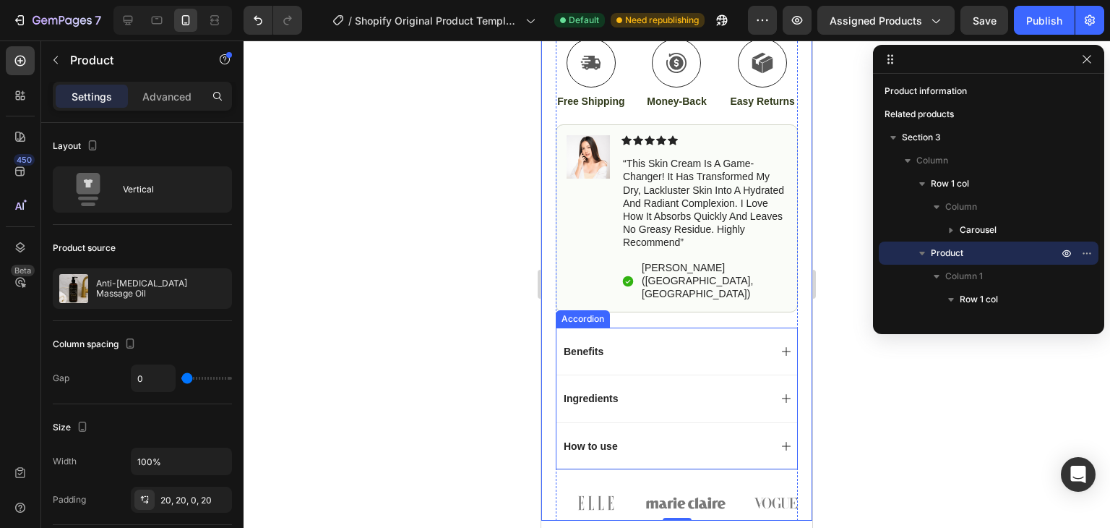
scroll to position [1084, 0]
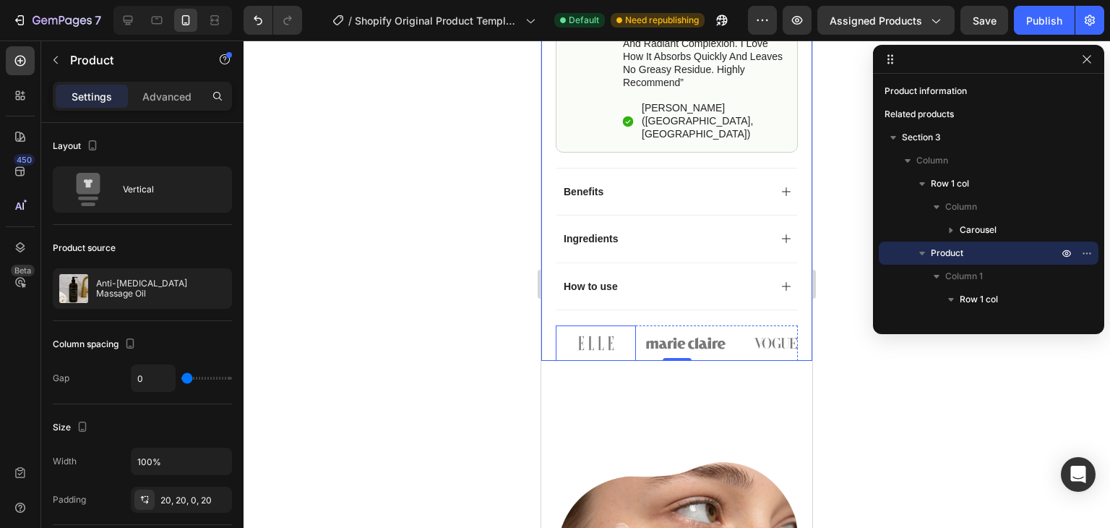
click at [591, 325] on img at bounding box center [596, 342] width 80 height 35
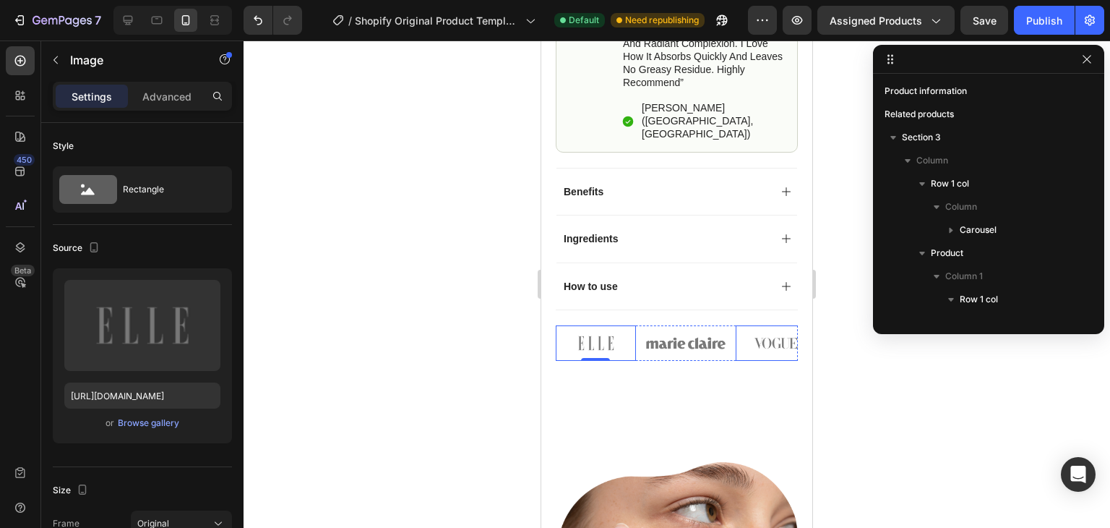
click at [760, 325] on img at bounding box center [776, 342] width 80 height 35
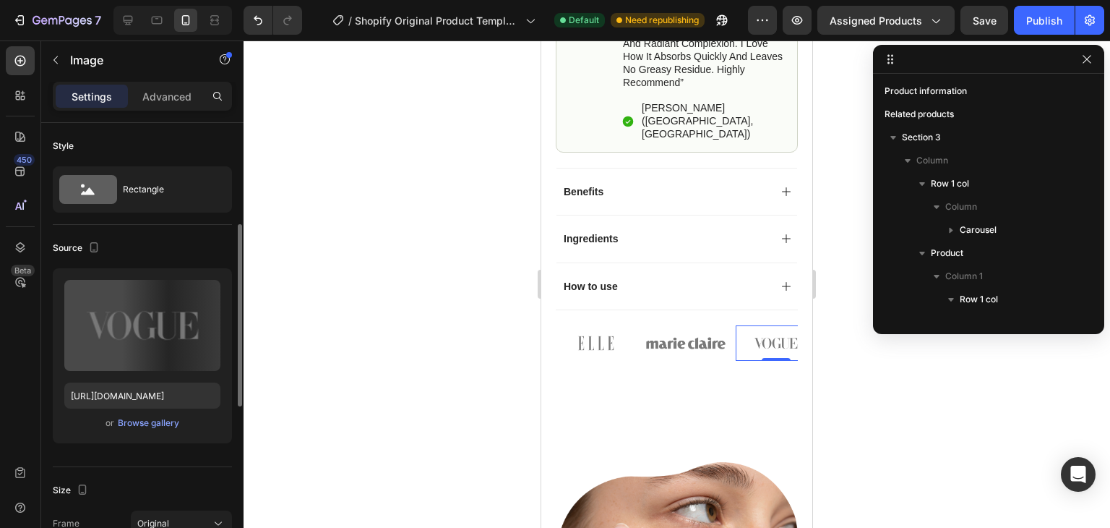
scroll to position [72, 0]
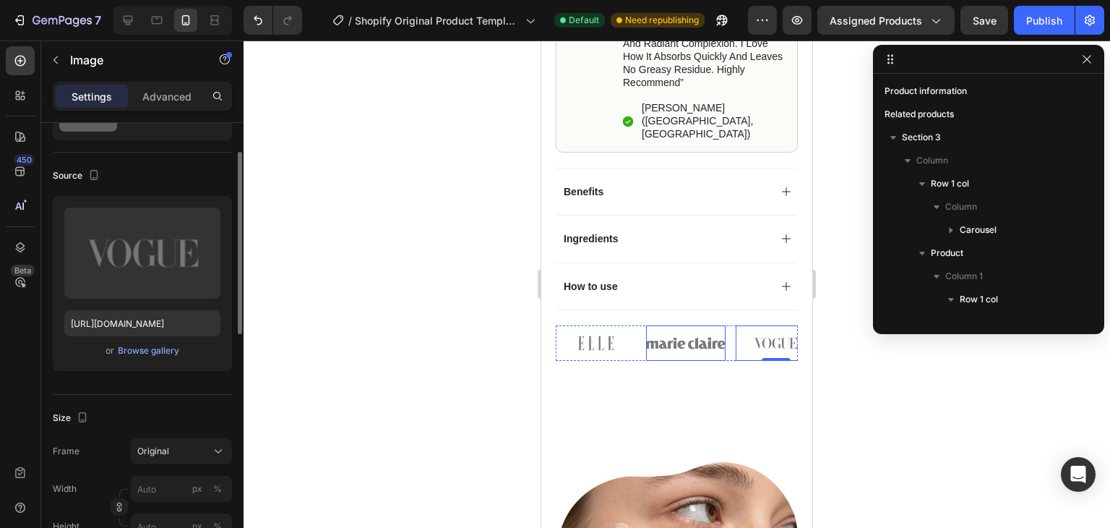
click at [679, 325] on img at bounding box center [686, 342] width 80 height 35
click at [590, 325] on img at bounding box center [596, 342] width 80 height 35
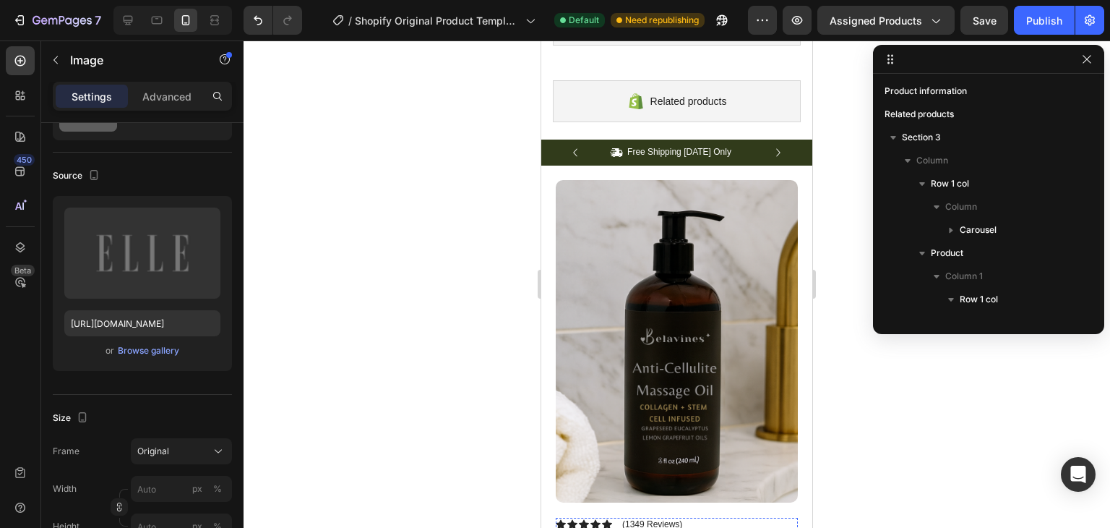
scroll to position [0, 0]
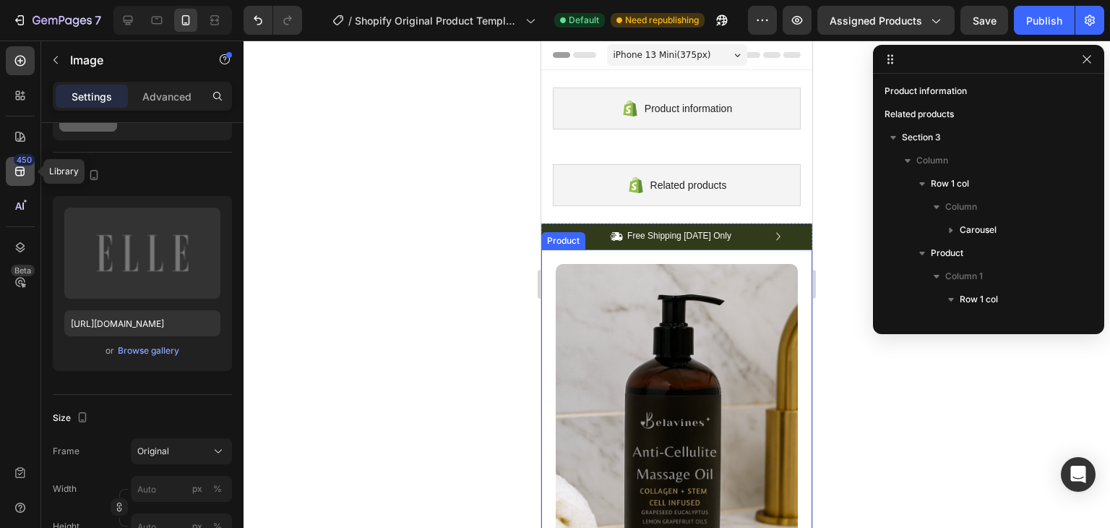
click at [22, 165] on div "450" at bounding box center [24, 160] width 21 height 12
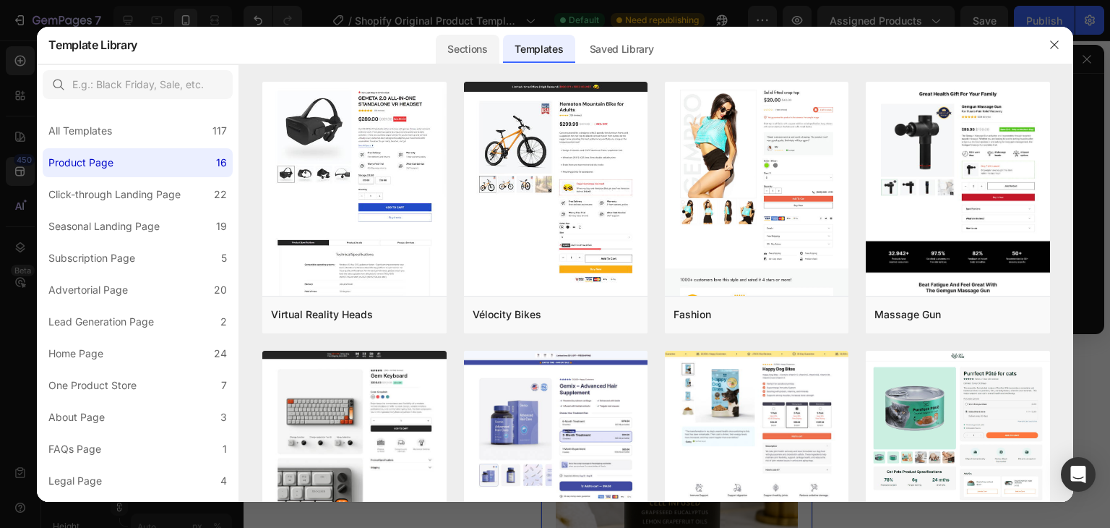
click at [480, 55] on div "Sections" at bounding box center [467, 49] width 63 height 29
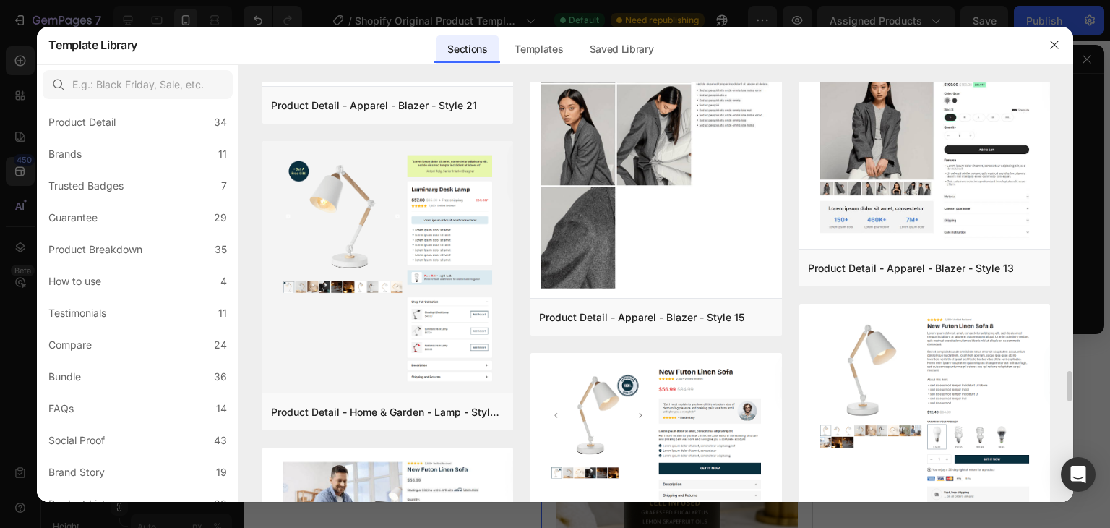
scroll to position [4121, 0]
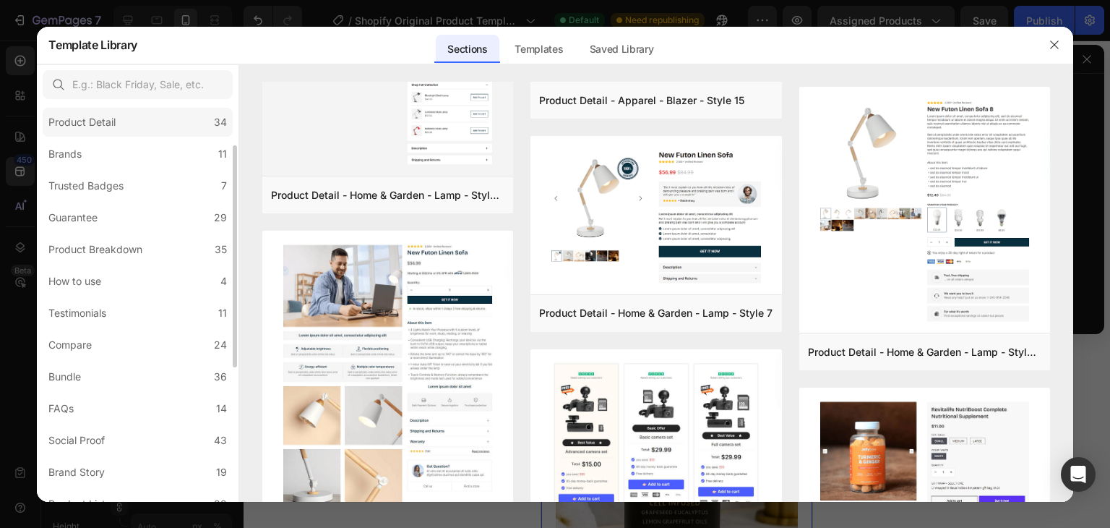
click at [133, 128] on label "Product Detail 34" at bounding box center [138, 122] width 190 height 29
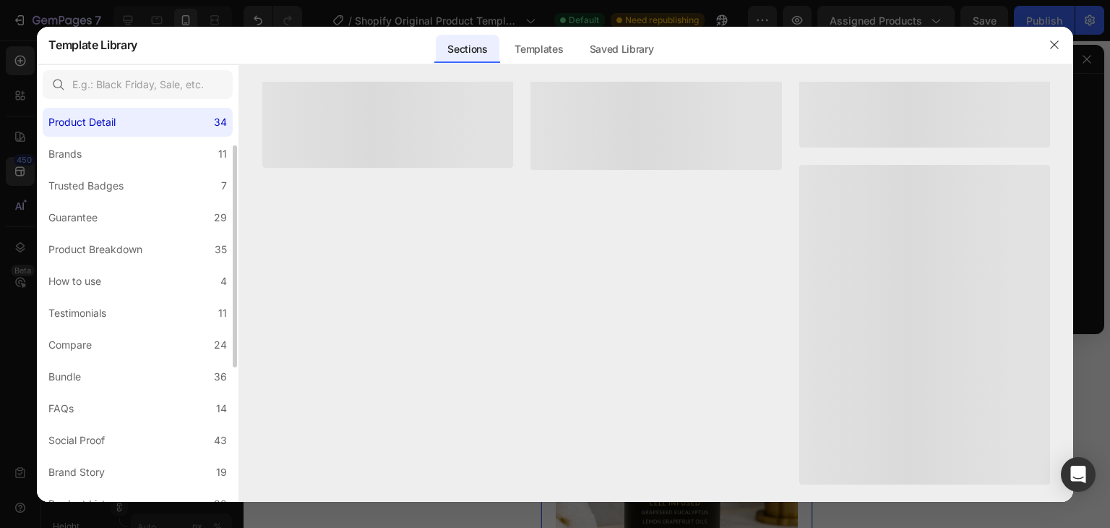
scroll to position [0, 0]
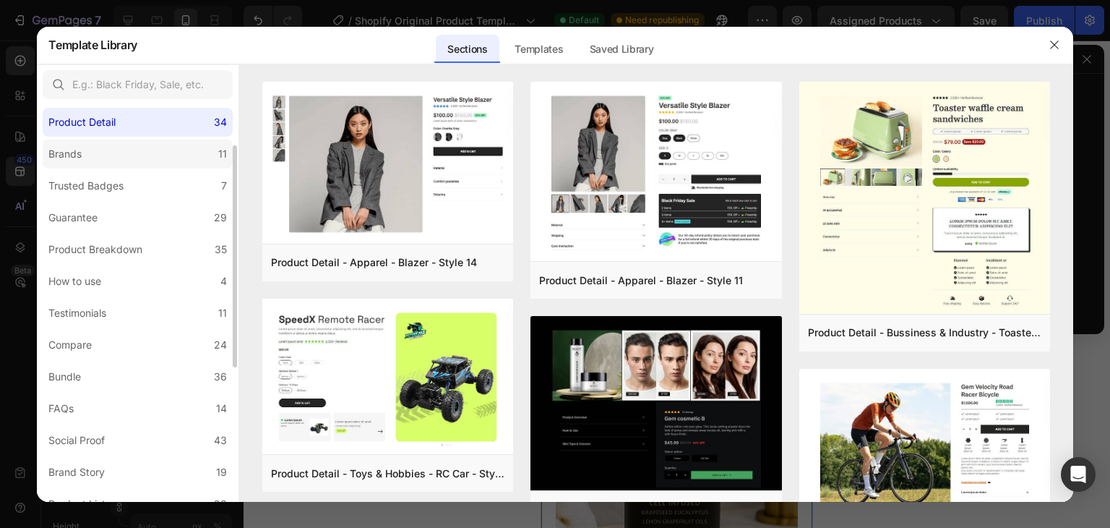
click at [182, 160] on label "Brands 11" at bounding box center [138, 154] width 190 height 29
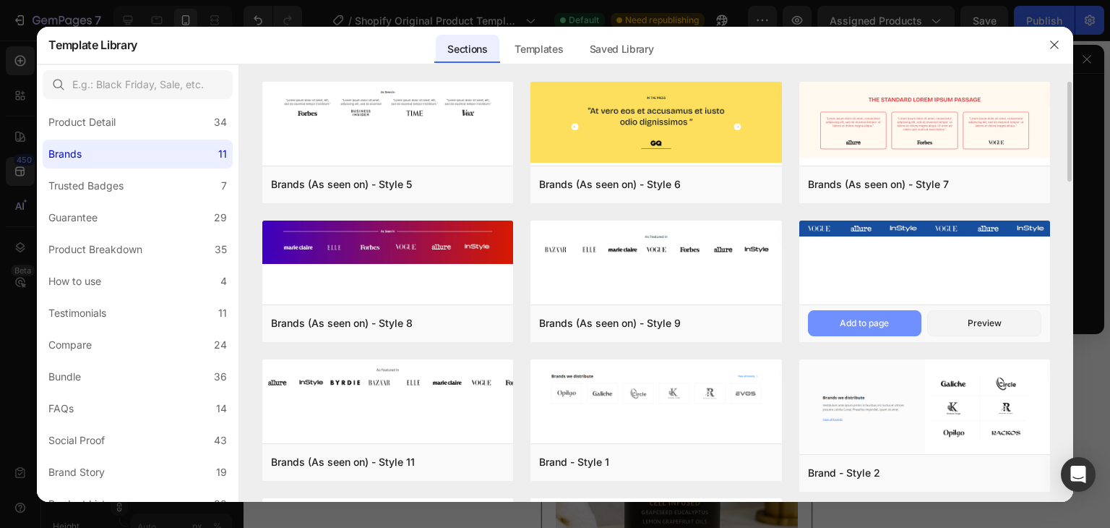
scroll to position [150, 0]
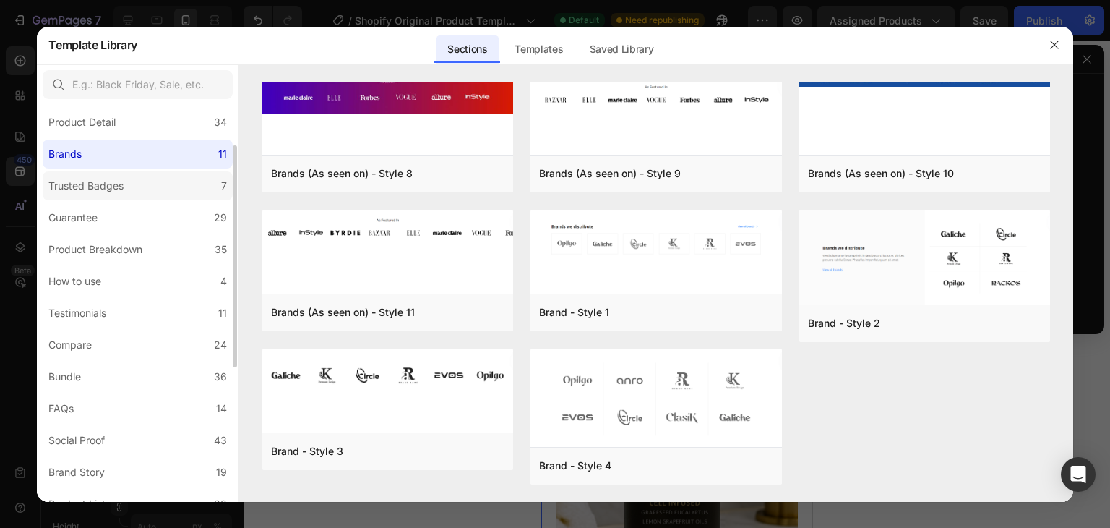
click at [150, 192] on label "Trusted Badges 7" at bounding box center [138, 185] width 190 height 29
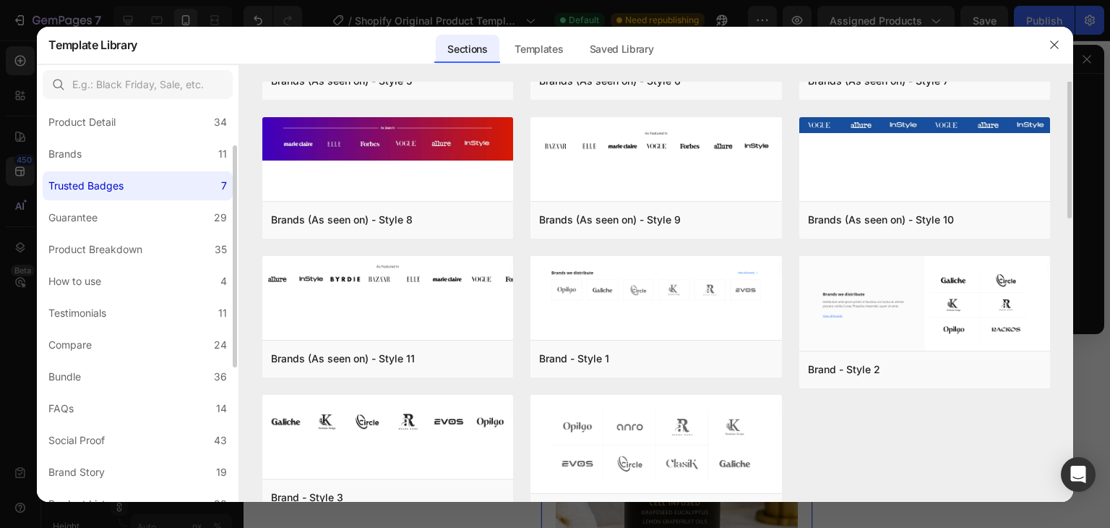
scroll to position [0, 0]
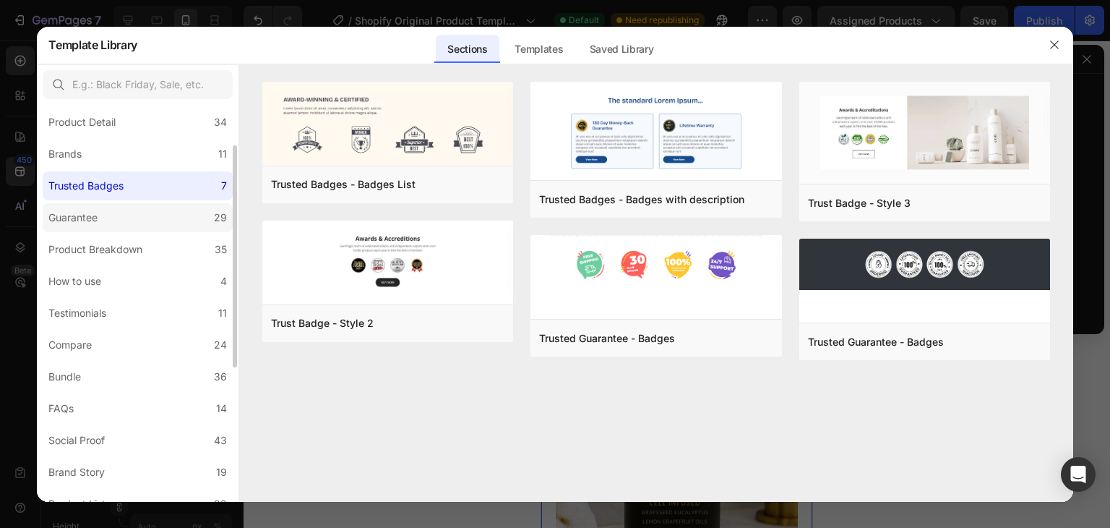
click at [121, 210] on label "Guarantee 29" at bounding box center [138, 217] width 190 height 29
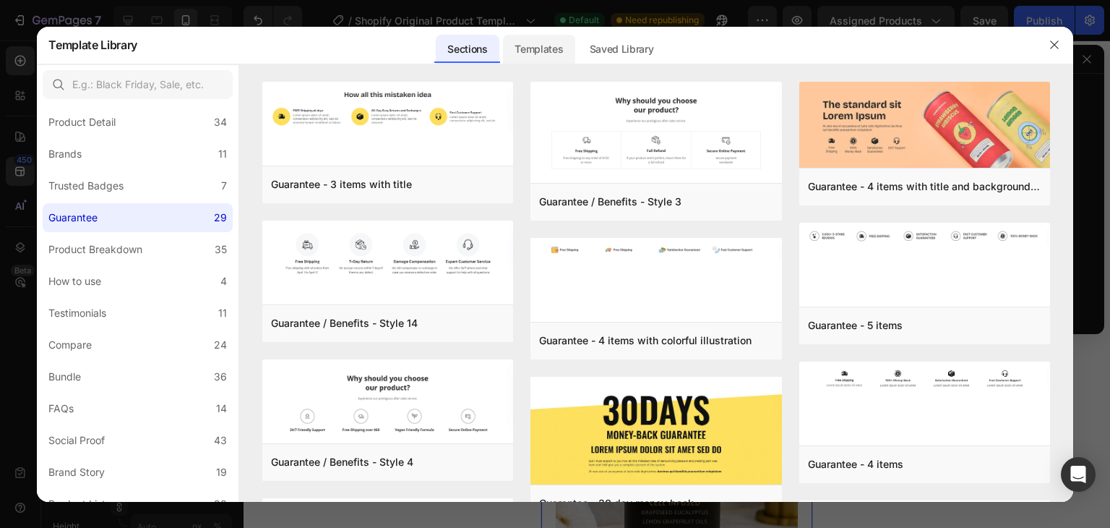
click at [541, 53] on div "Templates" at bounding box center [539, 49] width 72 height 29
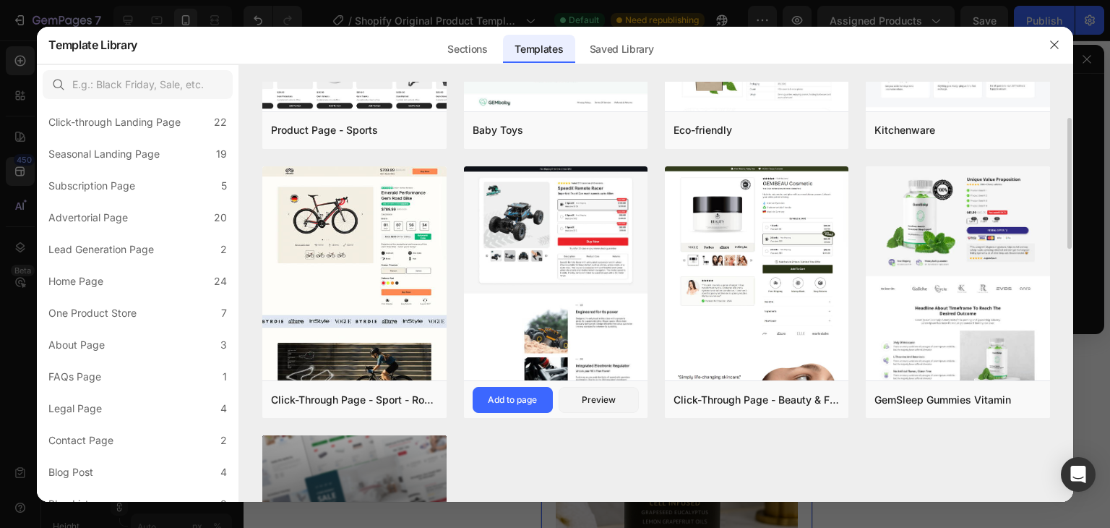
scroll to position [795, 0]
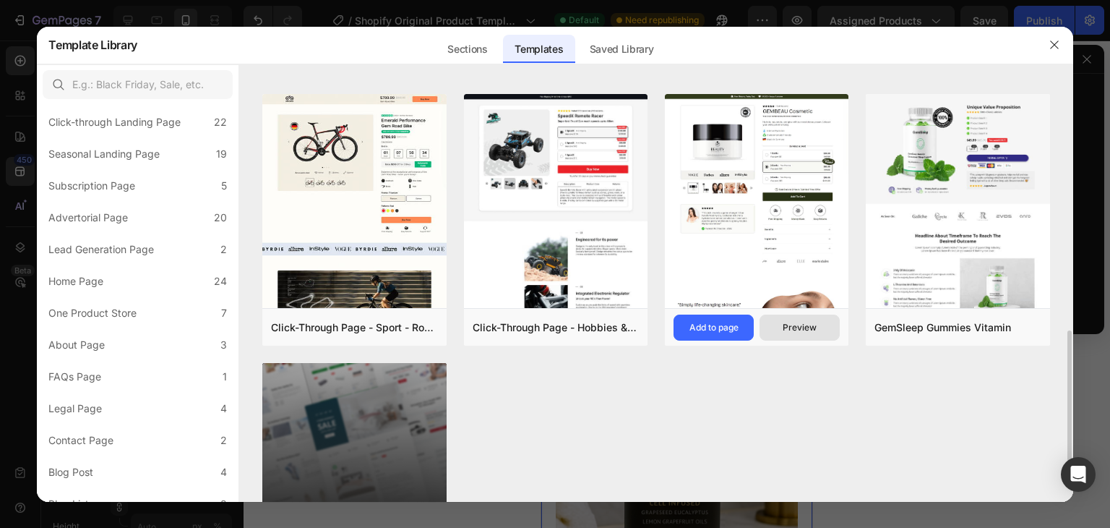
click at [795, 328] on div "Preview" at bounding box center [800, 327] width 34 height 13
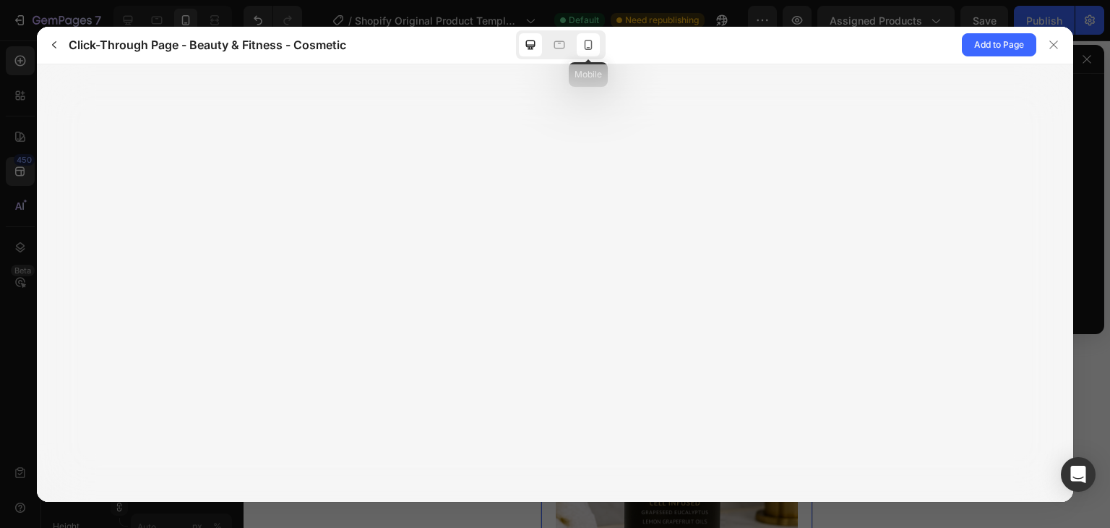
click at [590, 47] on icon at bounding box center [588, 45] width 14 height 14
click at [1015, 44] on span "Add to Page" at bounding box center [999, 44] width 50 height 17
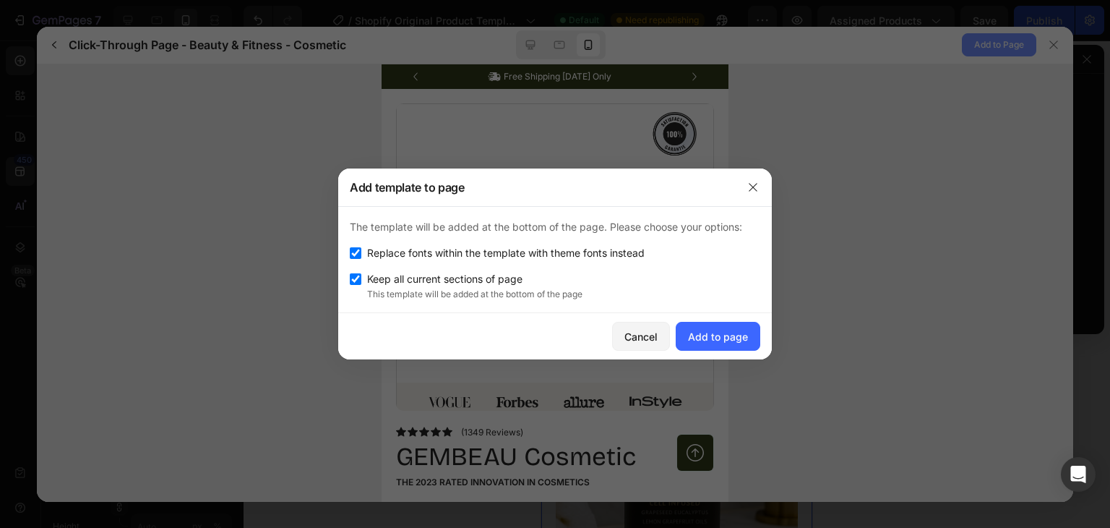
scroll to position [0, 0]
click at [746, 324] on button "Add to page" at bounding box center [718, 336] width 85 height 29
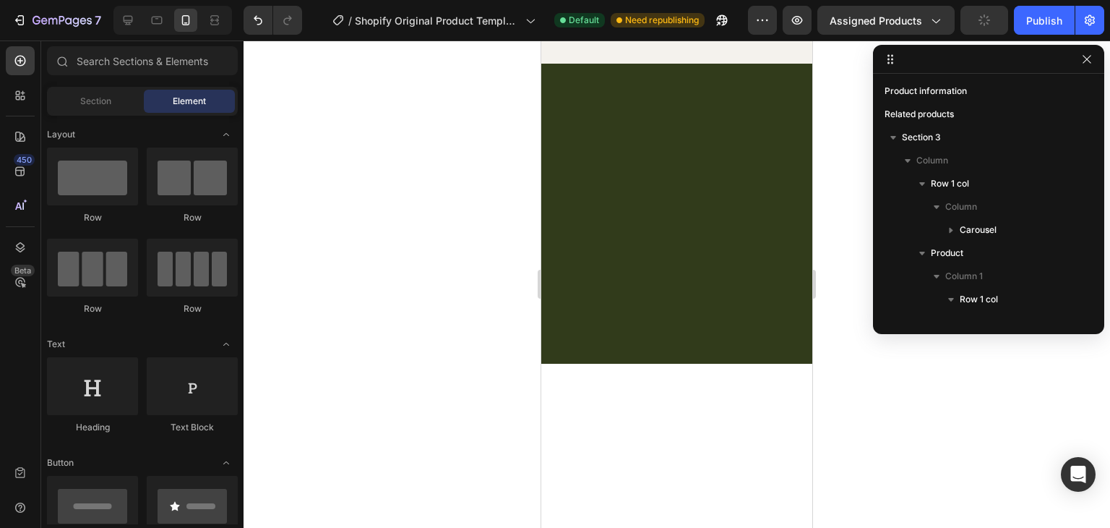
scroll to position [4482, 0]
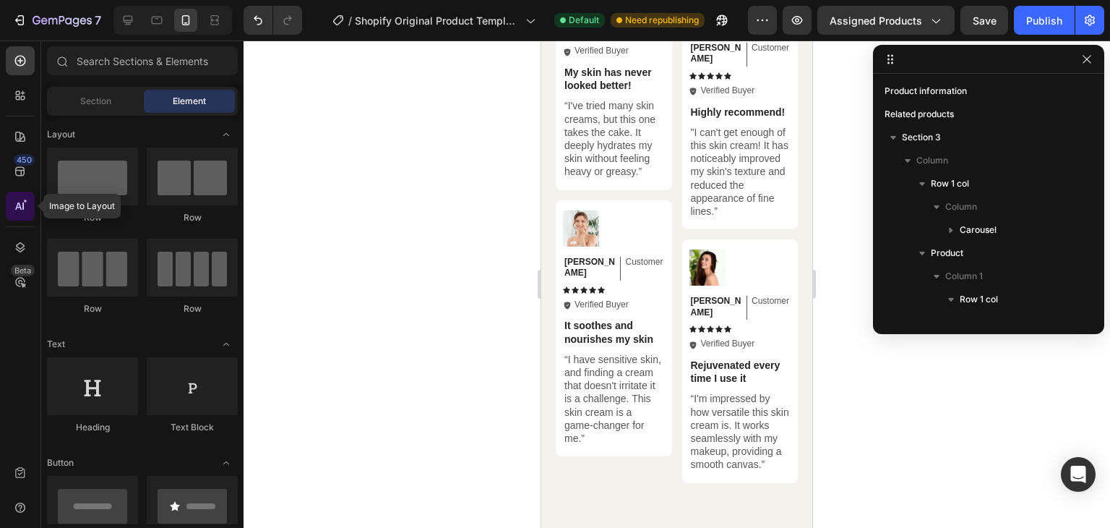
click at [22, 203] on icon at bounding box center [22, 205] width 1 height 7
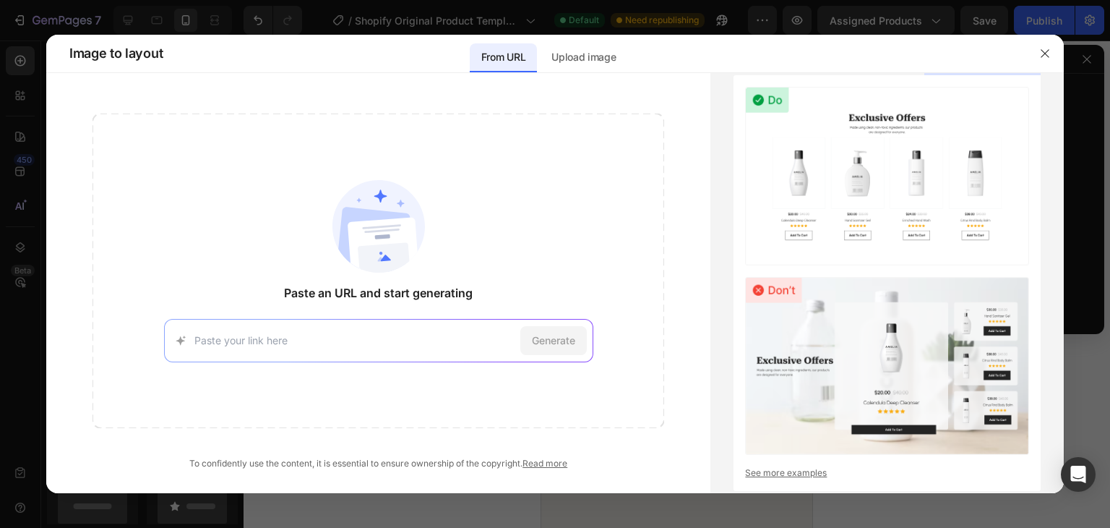
click at [372, 334] on input at bounding box center [354, 340] width 320 height 15
click at [578, 50] on p "Upload image" at bounding box center [584, 56] width 64 height 17
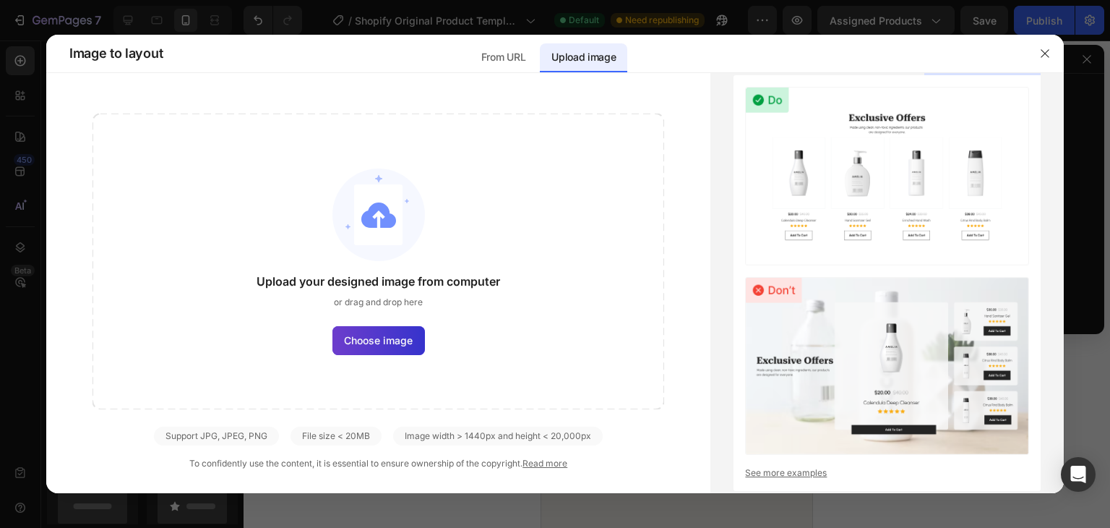
click at [377, 345] on span "Choose image" at bounding box center [378, 340] width 69 height 15
click at [0, 0] on input "Choose image" at bounding box center [0, 0] width 0 height 0
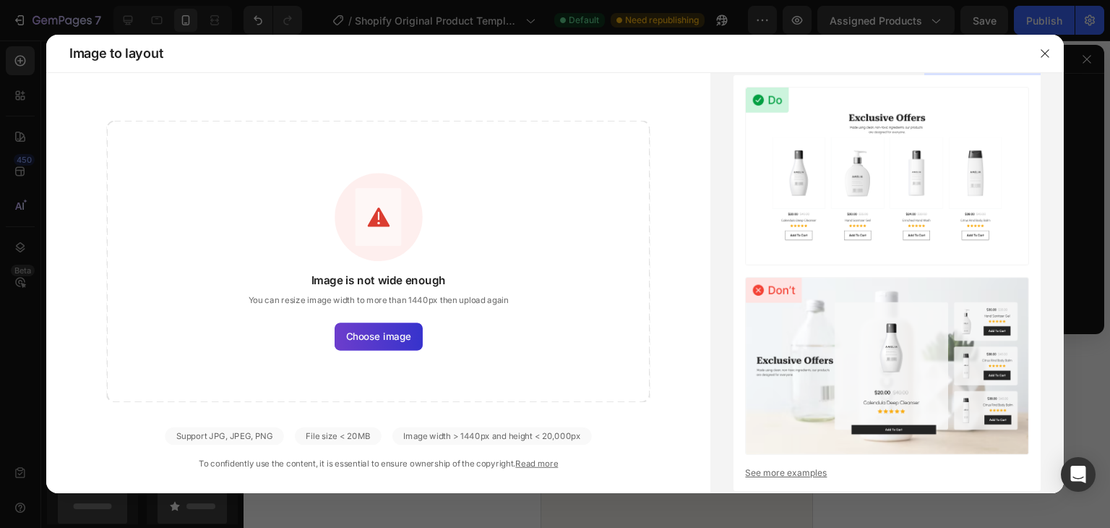
click at [419, 330] on label "Choose image" at bounding box center [379, 335] width 88 height 27
click at [0, 0] on input "Choose image" at bounding box center [0, 0] width 0 height 0
drag, startPoint x: 446, startPoint y: 259, endPoint x: 215, endPoint y: 165, distance: 249.9
click at [215, 165] on div "Image is not wide enough You can resize image width to more than 1440px then up…" at bounding box center [379, 261] width 544 height 281
click at [1046, 54] on icon "button" at bounding box center [1045, 53] width 8 height 8
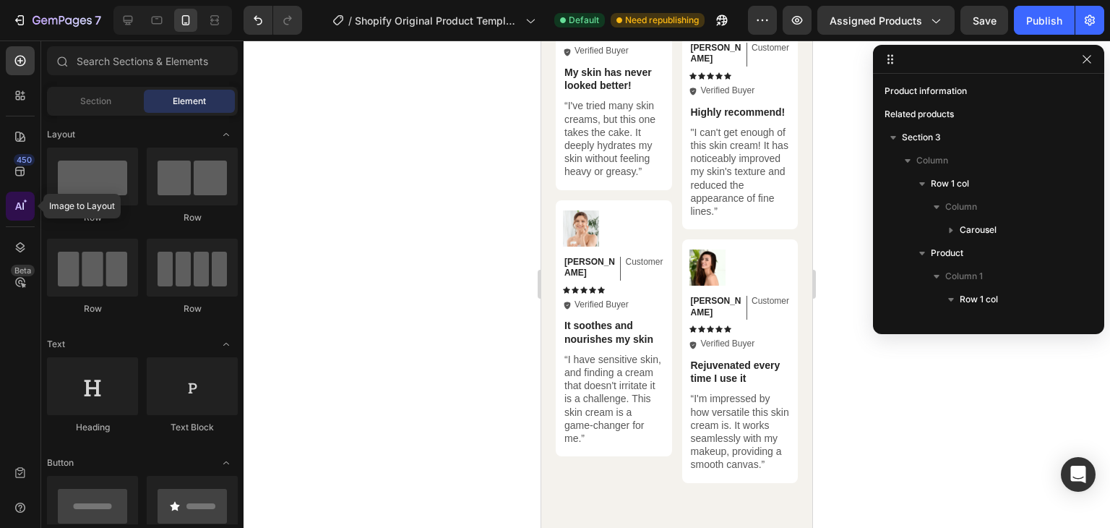
click at [25, 199] on icon at bounding box center [20, 206] width 14 height 14
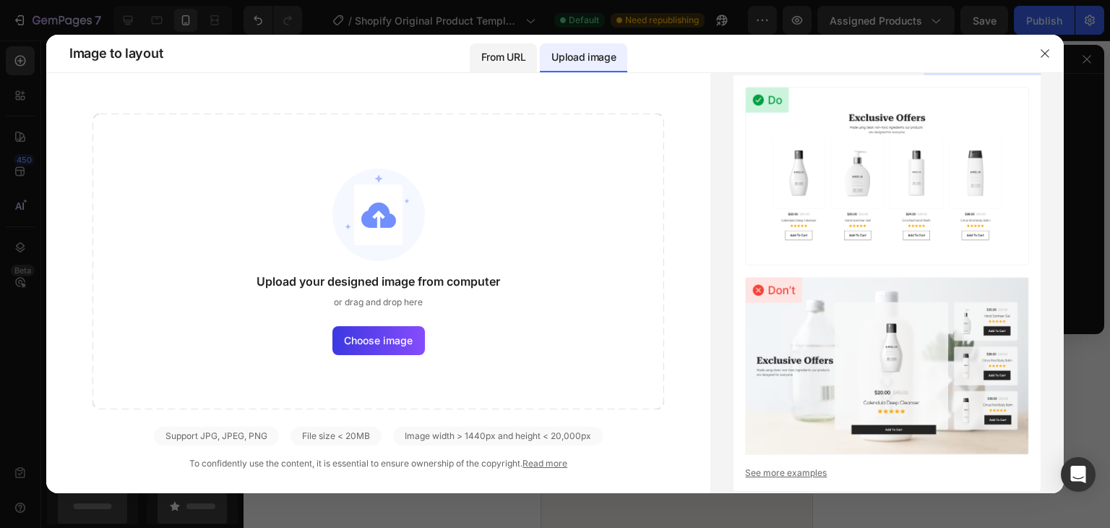
click at [515, 53] on p "From URL" at bounding box center [503, 56] width 44 height 17
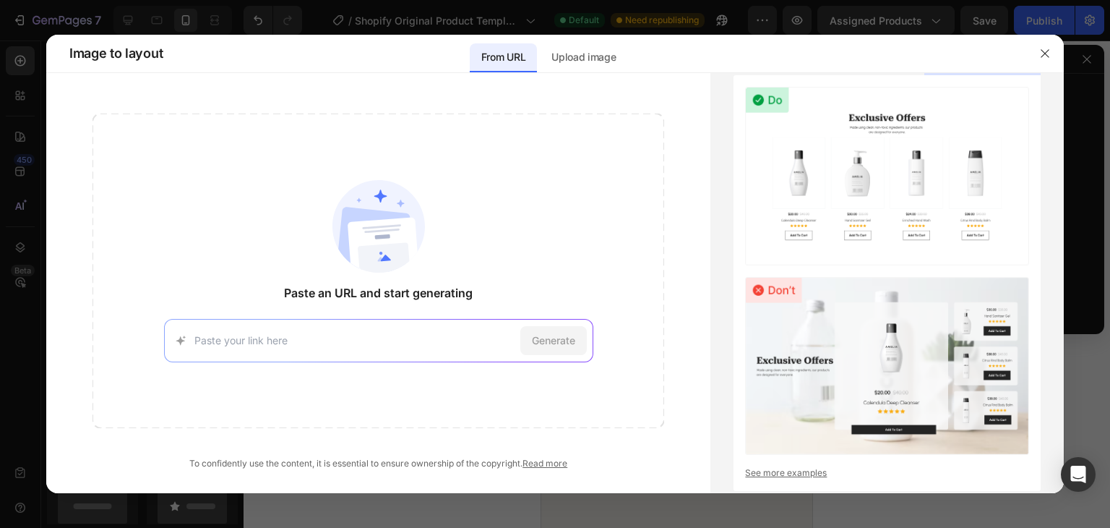
click at [425, 342] on input at bounding box center [354, 340] width 320 height 15
paste input "[URL][DOMAIN_NAME]"
type input "[URL][DOMAIN_NAME]"
click at [559, 338] on span "Generate" at bounding box center [553, 340] width 43 height 15
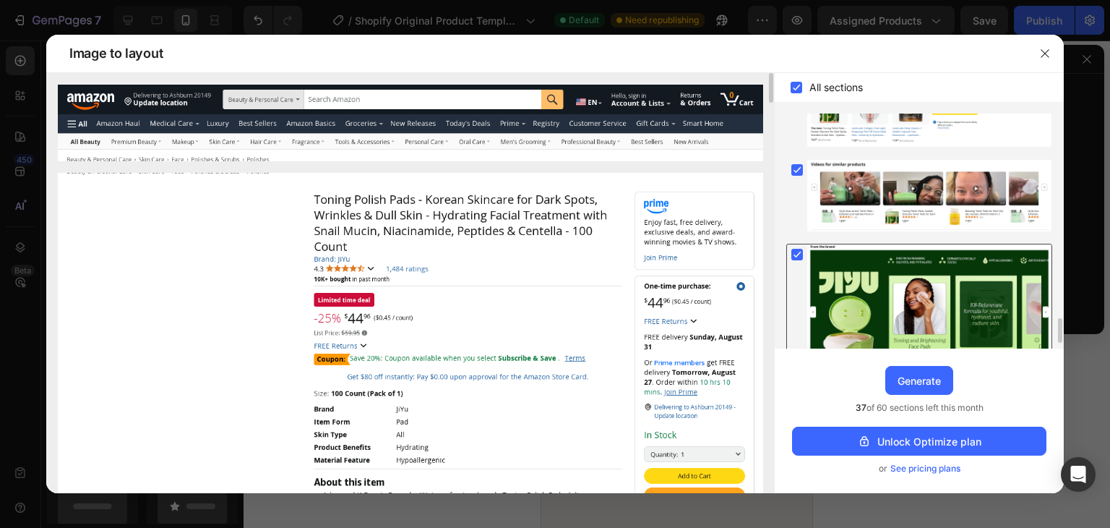
scroll to position [2004, 0]
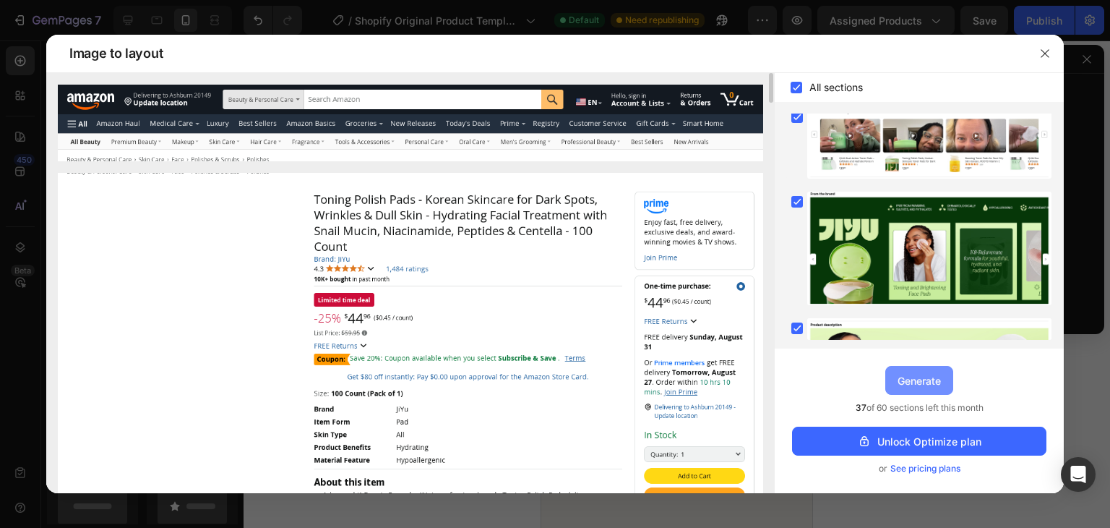
click at [927, 374] on div "Generate" at bounding box center [919, 380] width 43 height 15
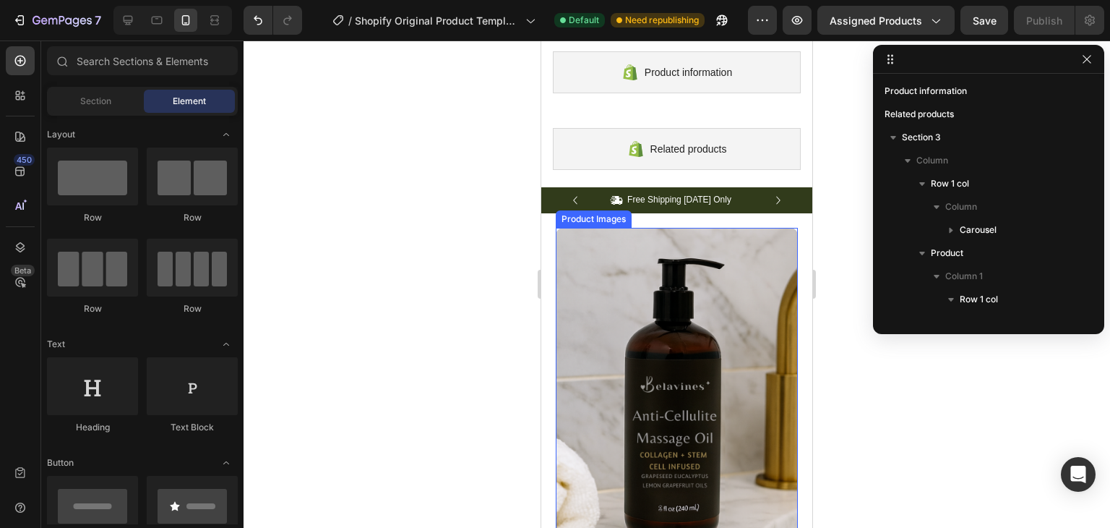
scroll to position [0, 0]
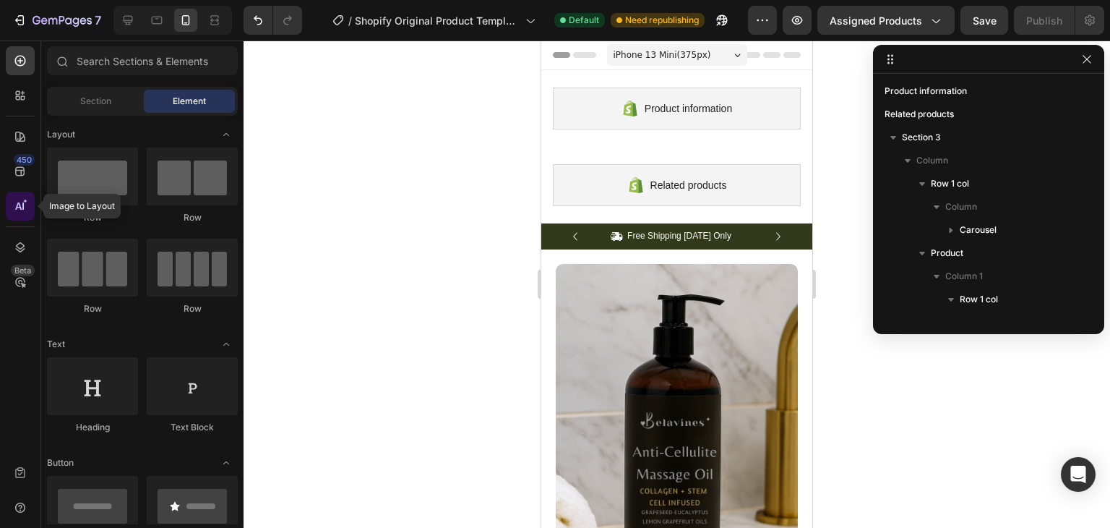
click at [29, 210] on div at bounding box center [20, 206] width 29 height 29
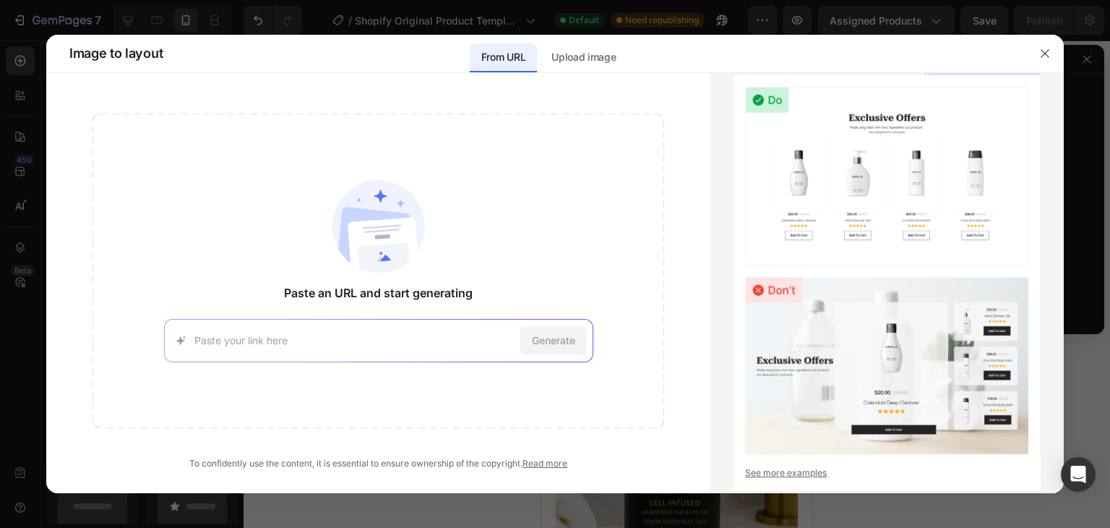
click at [379, 325] on div "Generate" at bounding box center [378, 340] width 429 height 43
click at [238, 345] on input at bounding box center [354, 340] width 320 height 15
paste input "[URL][DOMAIN_NAME]"
type input "[URL][DOMAIN_NAME]"
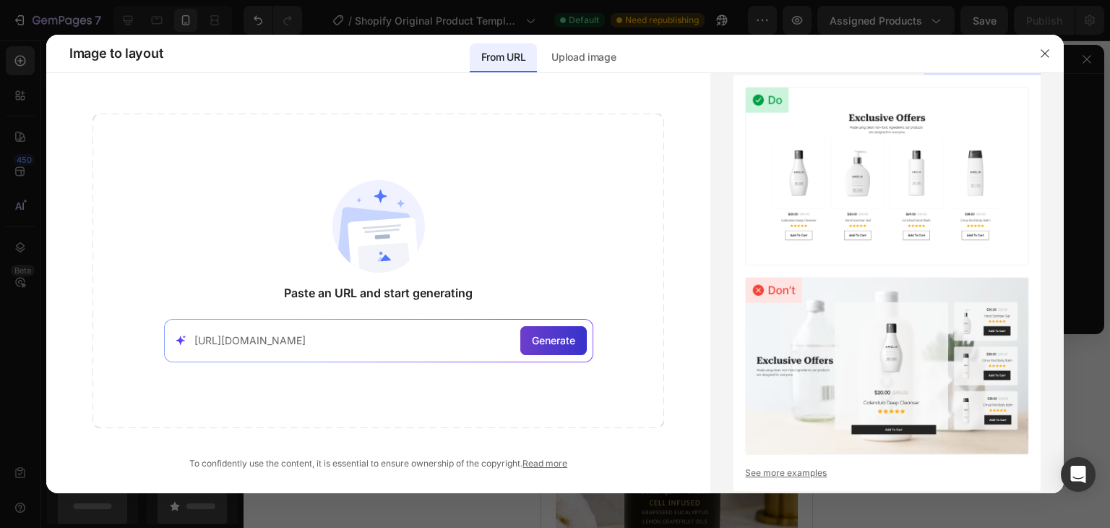
click at [564, 346] on span "Generate" at bounding box center [553, 340] width 43 height 15
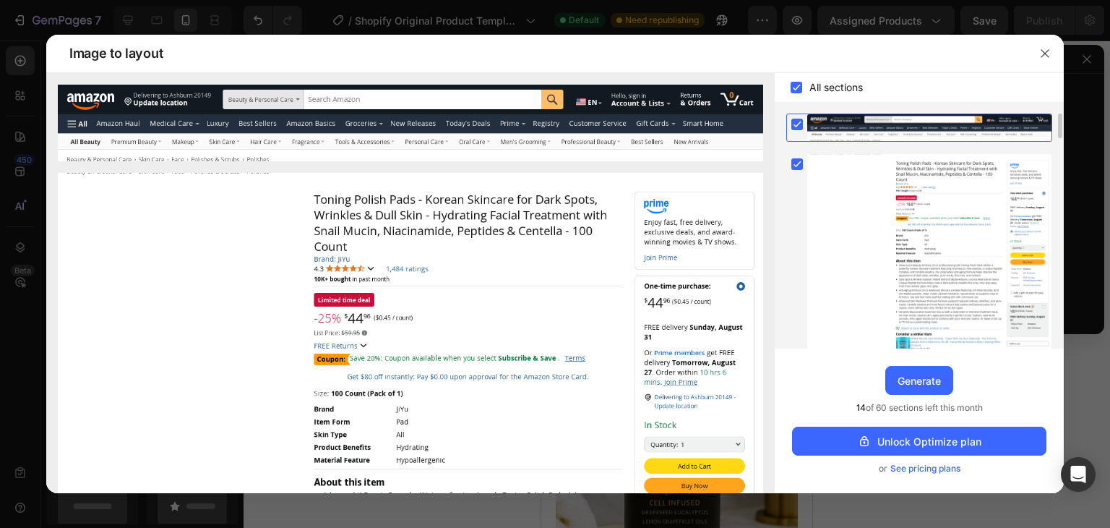
click at [801, 125] on rect at bounding box center [798, 125] width 12 height 12
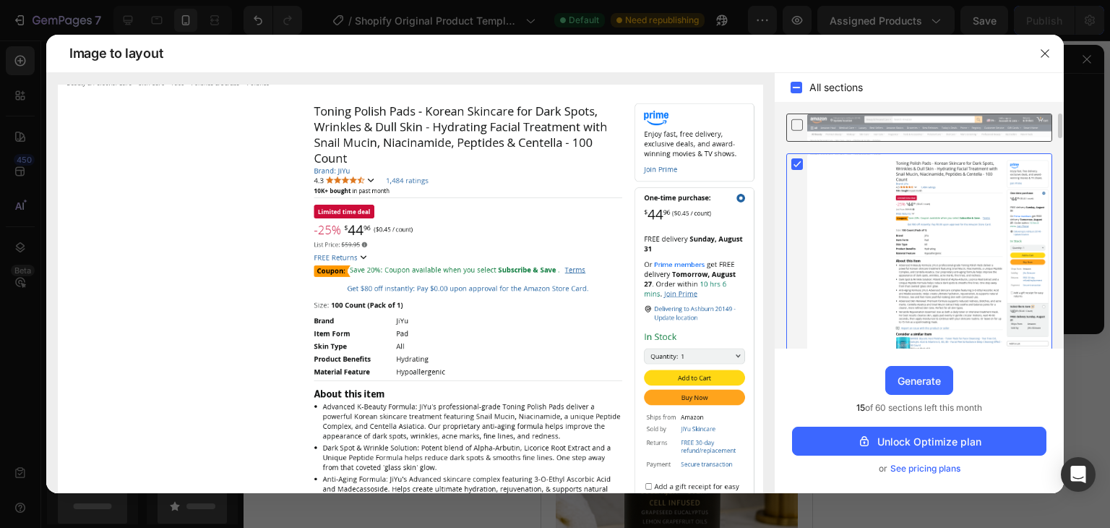
click at [796, 163] on rect at bounding box center [798, 164] width 12 height 12
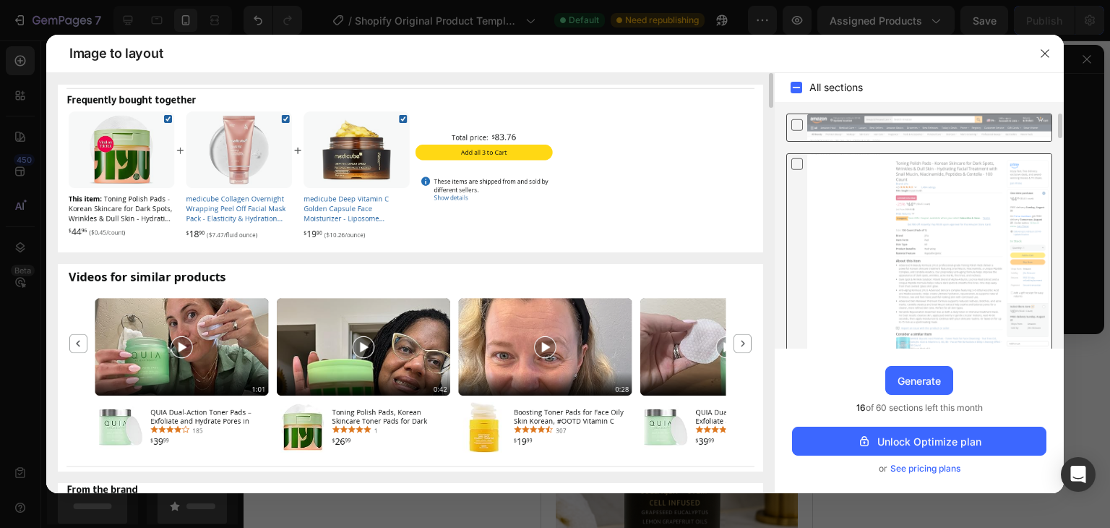
click at [129, 168] on img at bounding box center [410, 169] width 705 height 168
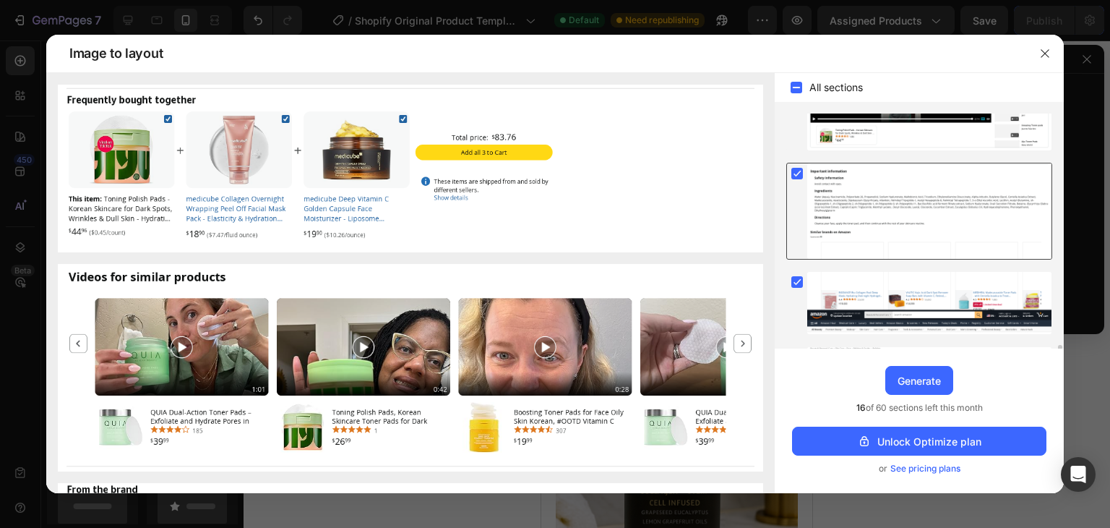
scroll to position [1518, 0]
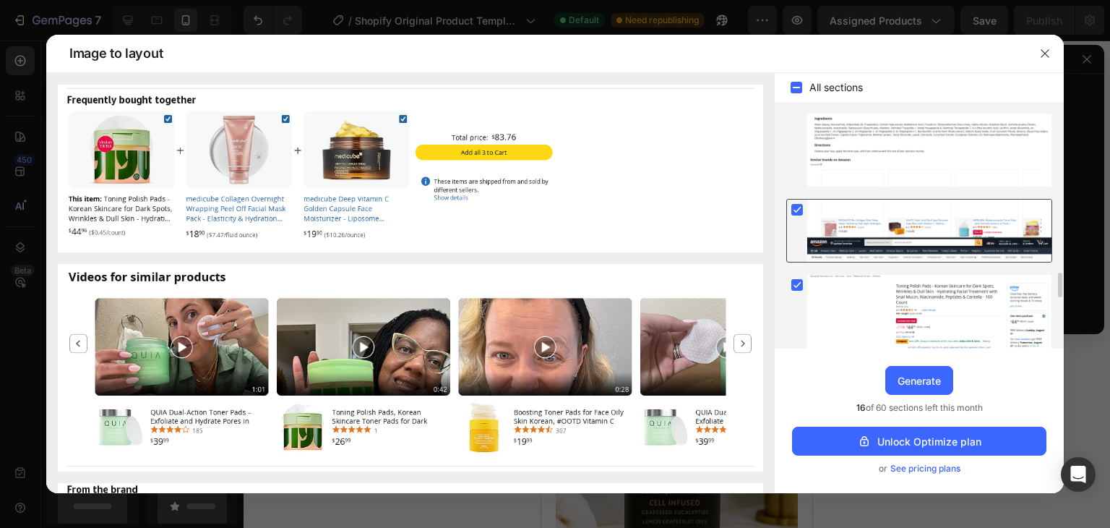
click at [798, 211] on rect at bounding box center [798, 210] width 12 height 12
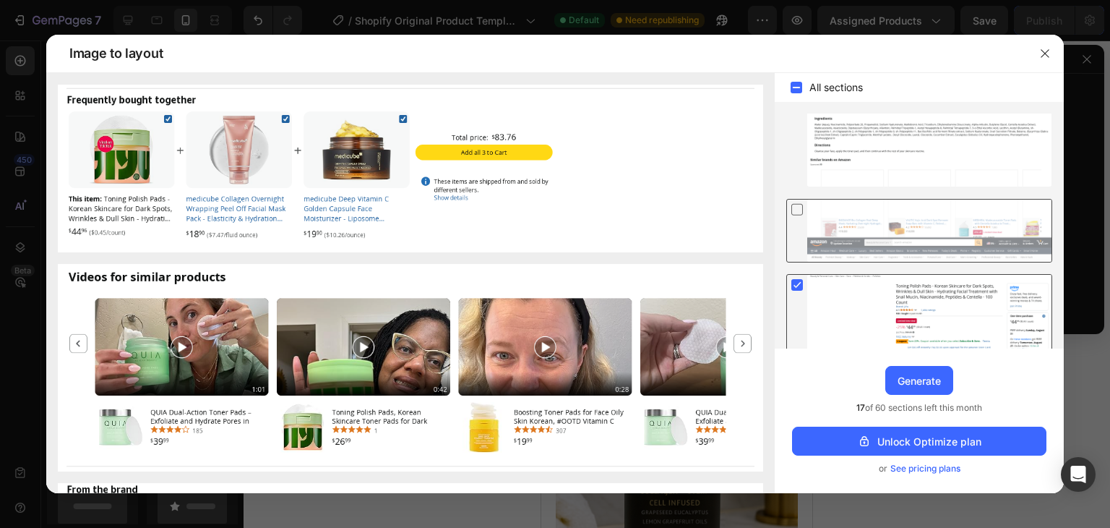
scroll to position [1663, 0]
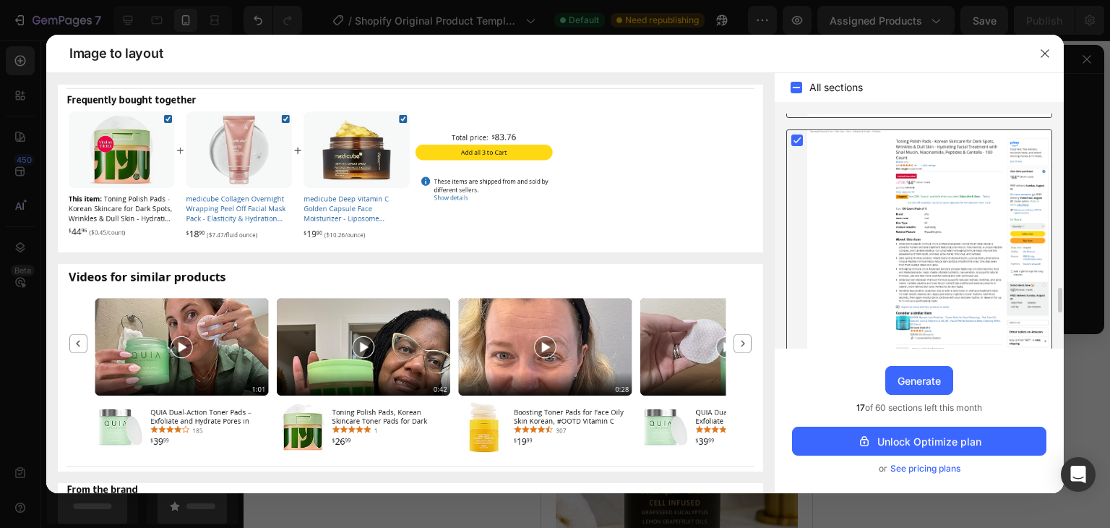
click at [798, 142] on rect at bounding box center [798, 140] width 12 height 12
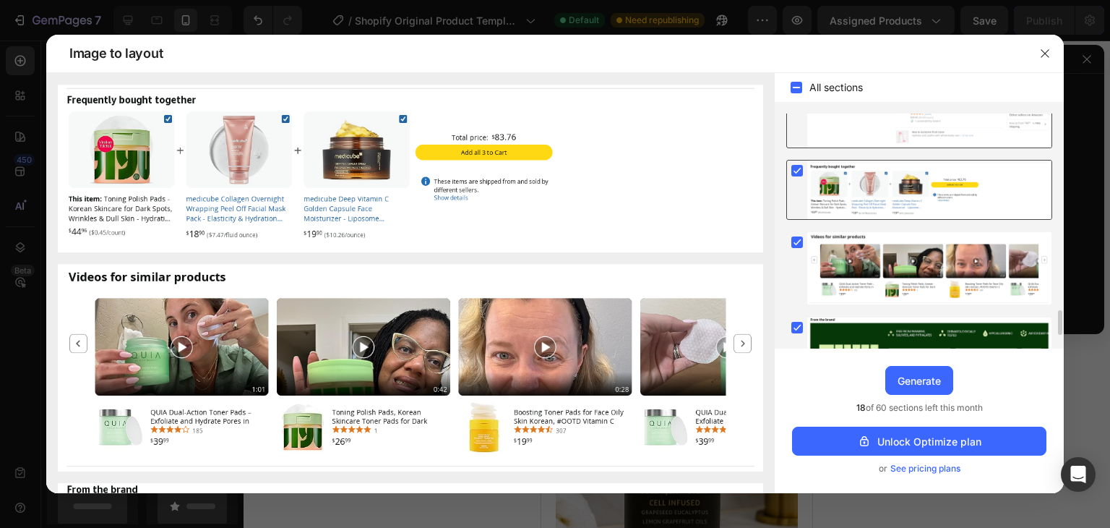
scroll to position [2004, 0]
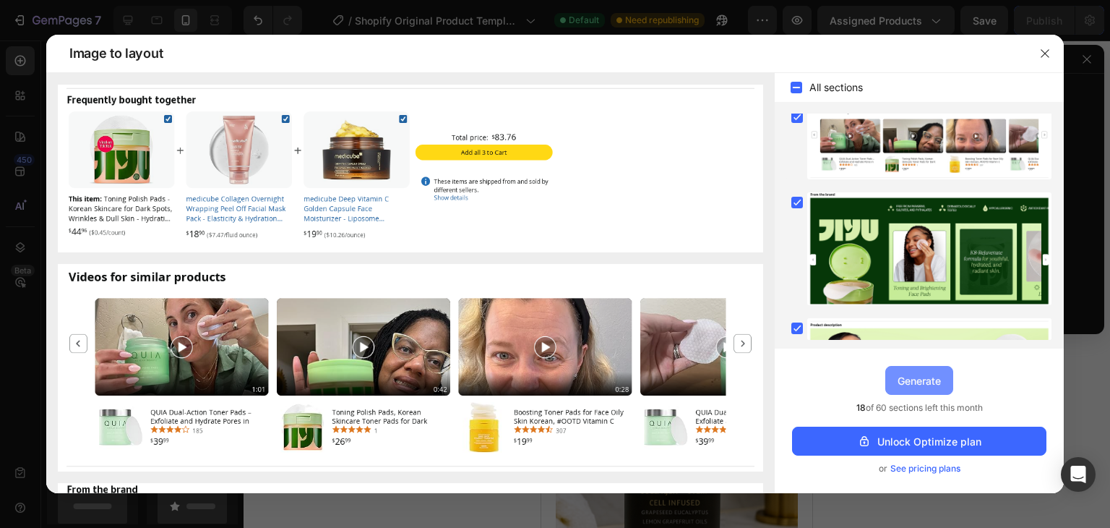
click at [918, 382] on div "Generate" at bounding box center [919, 380] width 43 height 15
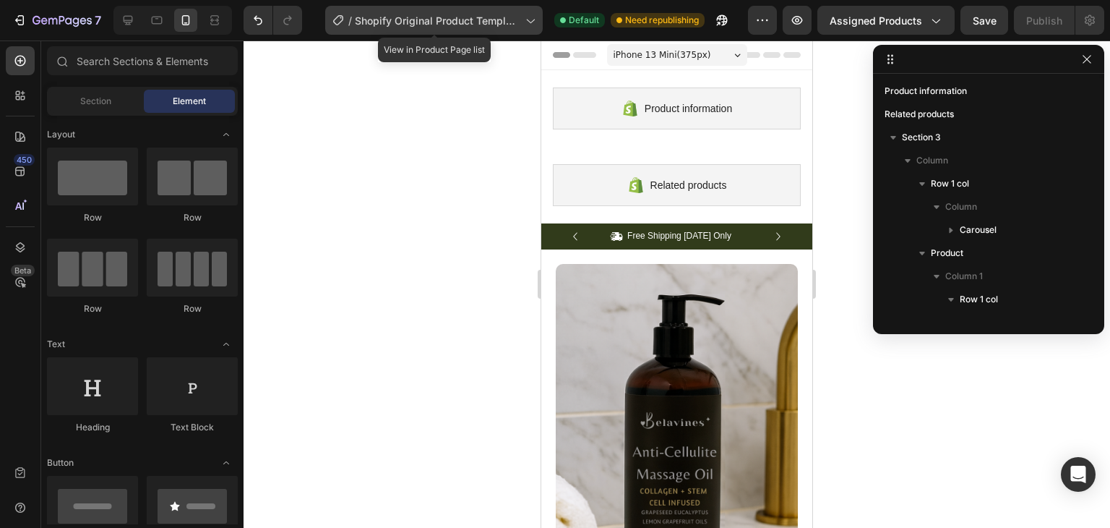
click at [471, 25] on span "Shopify Original Product Template" at bounding box center [437, 20] width 165 height 15
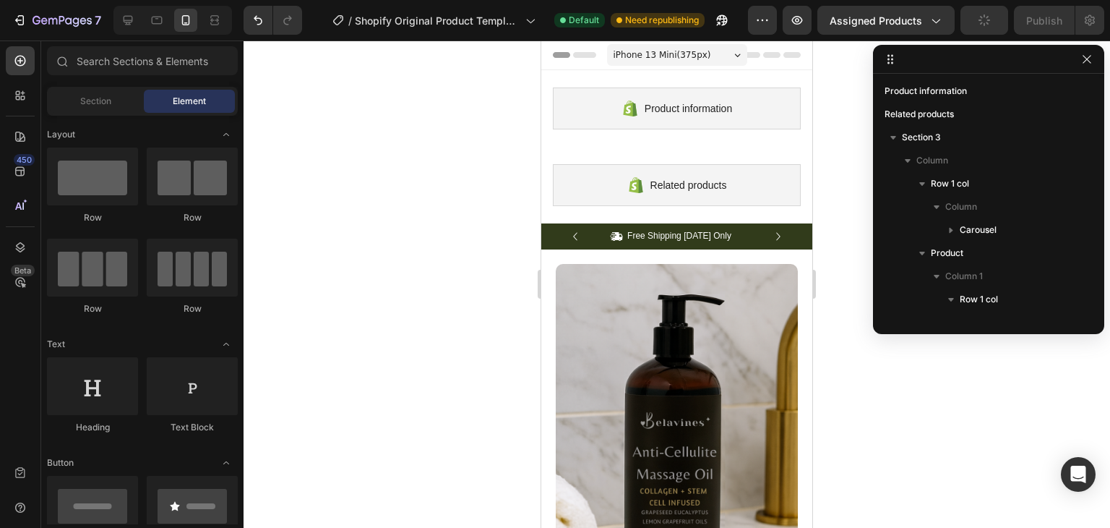
click at [856, 67] on div at bounding box center [677, 283] width 867 height 487
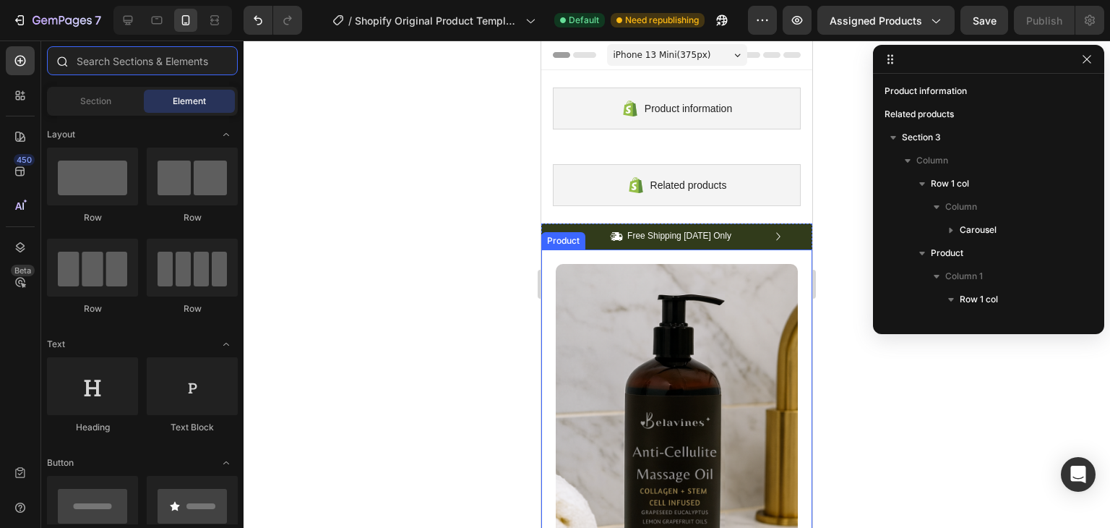
click at [139, 62] on input "text" at bounding box center [142, 60] width 191 height 29
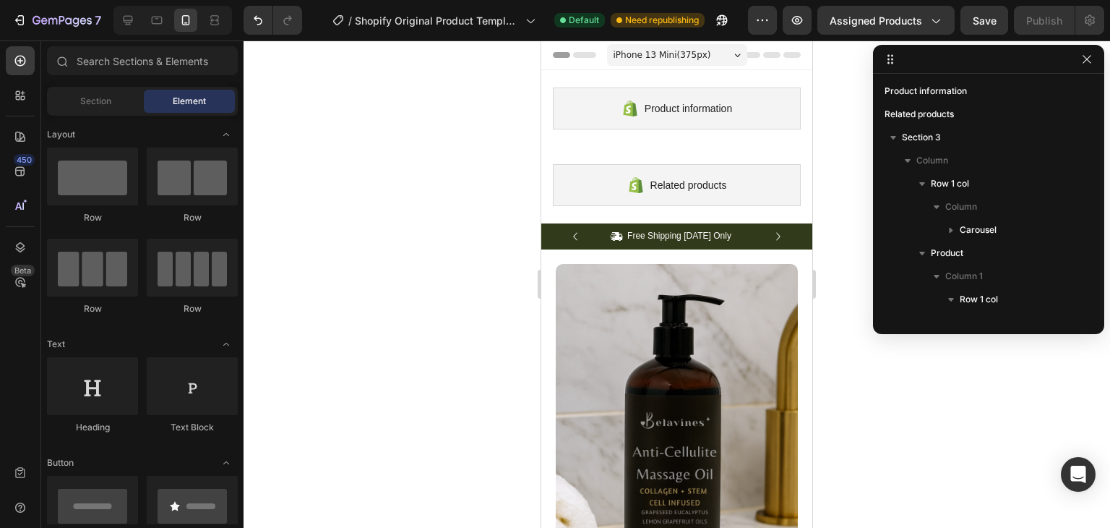
click at [1087, 61] on icon "button" at bounding box center [1087, 59] width 12 height 12
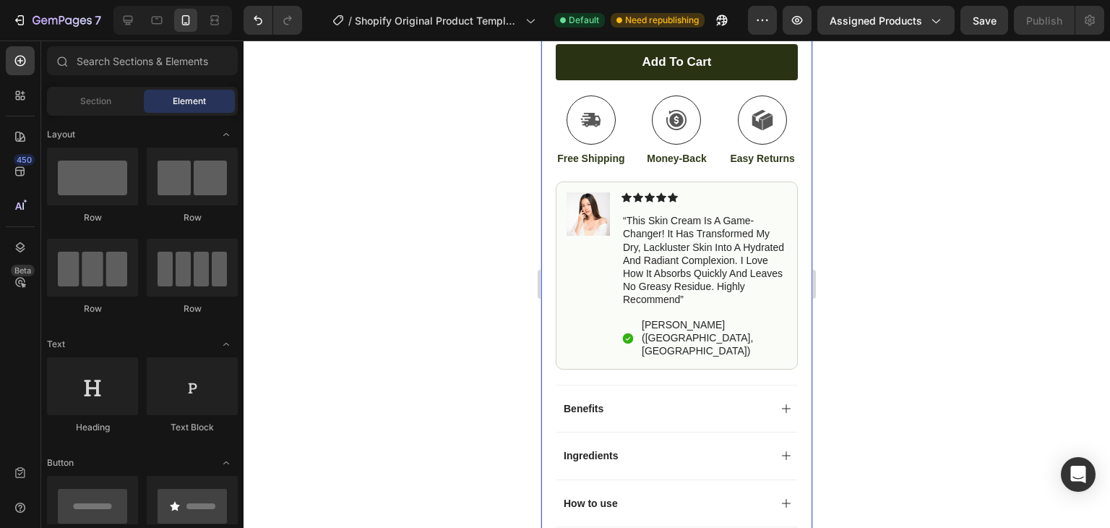
scroll to position [1229, 0]
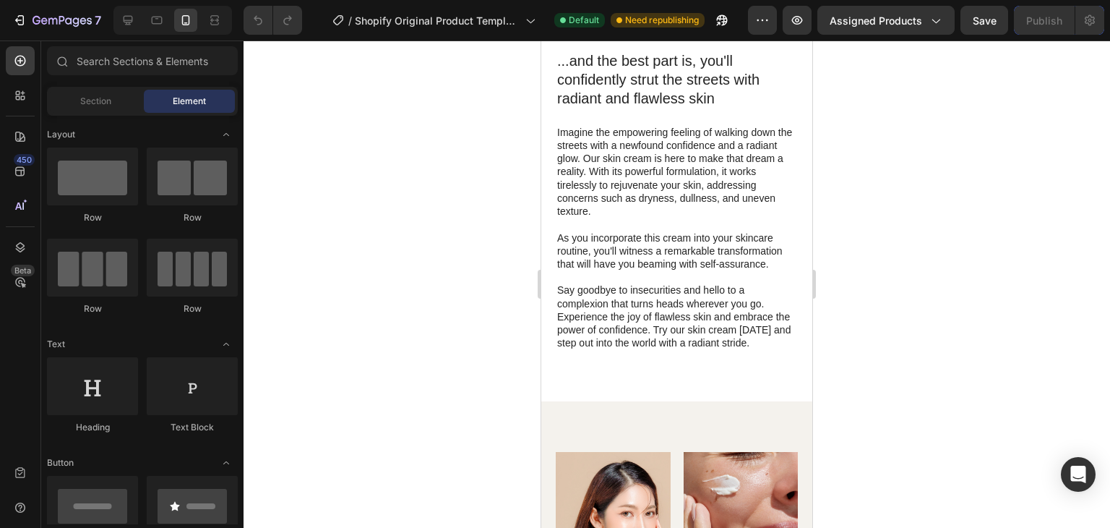
scroll to position [2313, 0]
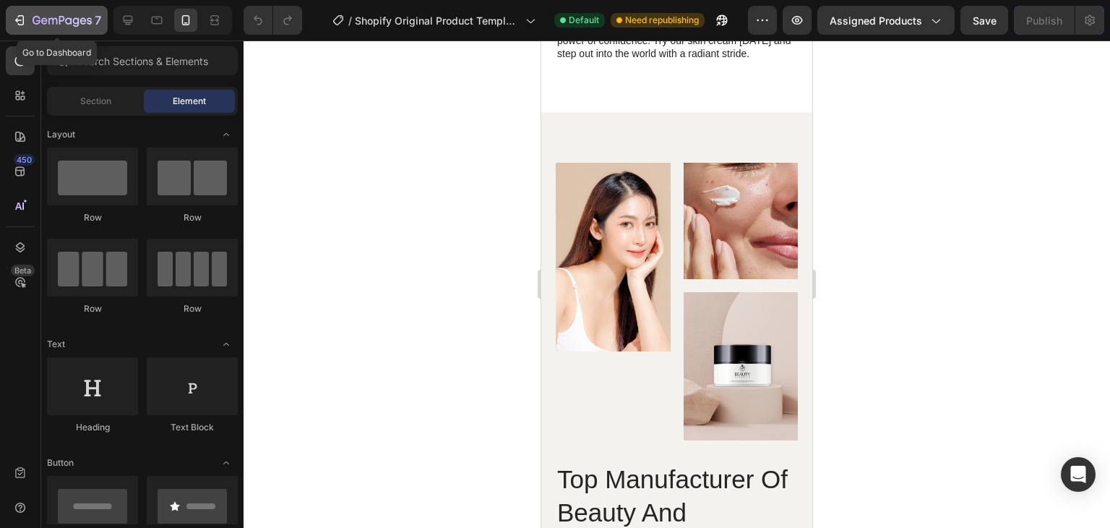
click at [23, 17] on icon "button" at bounding box center [21, 20] width 7 height 10
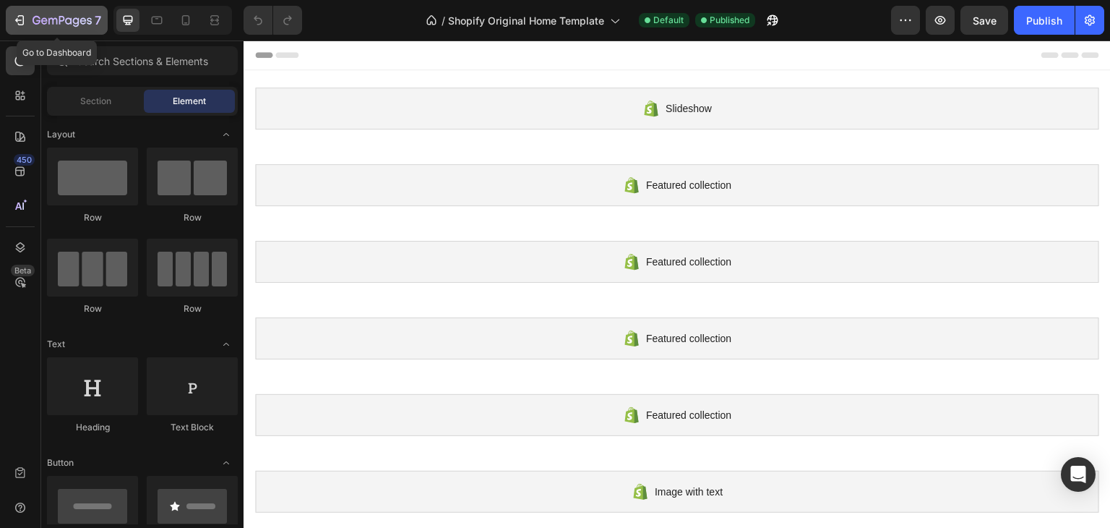
click at [25, 9] on button "7" at bounding box center [57, 20] width 102 height 29
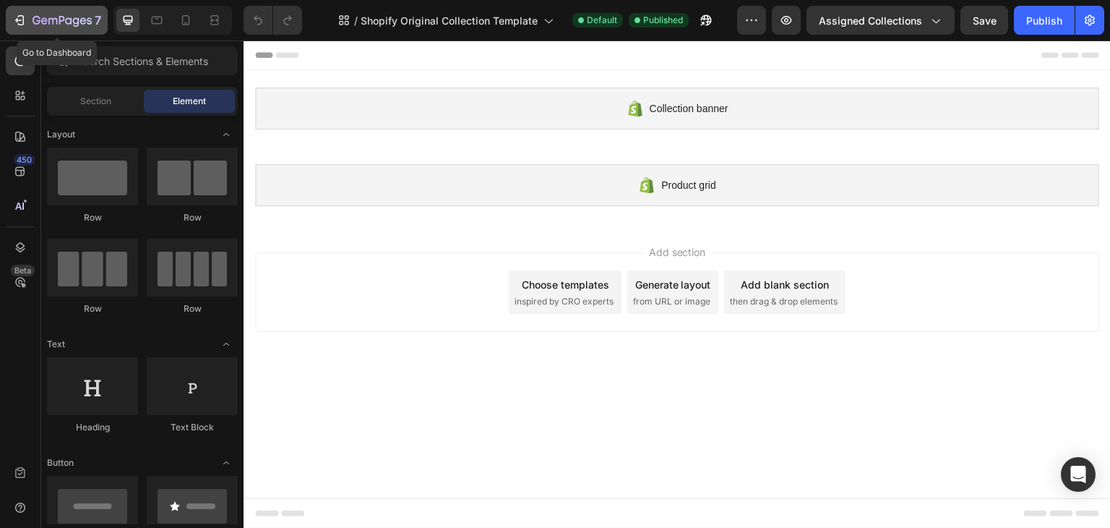
click at [29, 24] on div "7" at bounding box center [56, 20] width 89 height 17
